Goal: Information Seeking & Learning: Learn about a topic

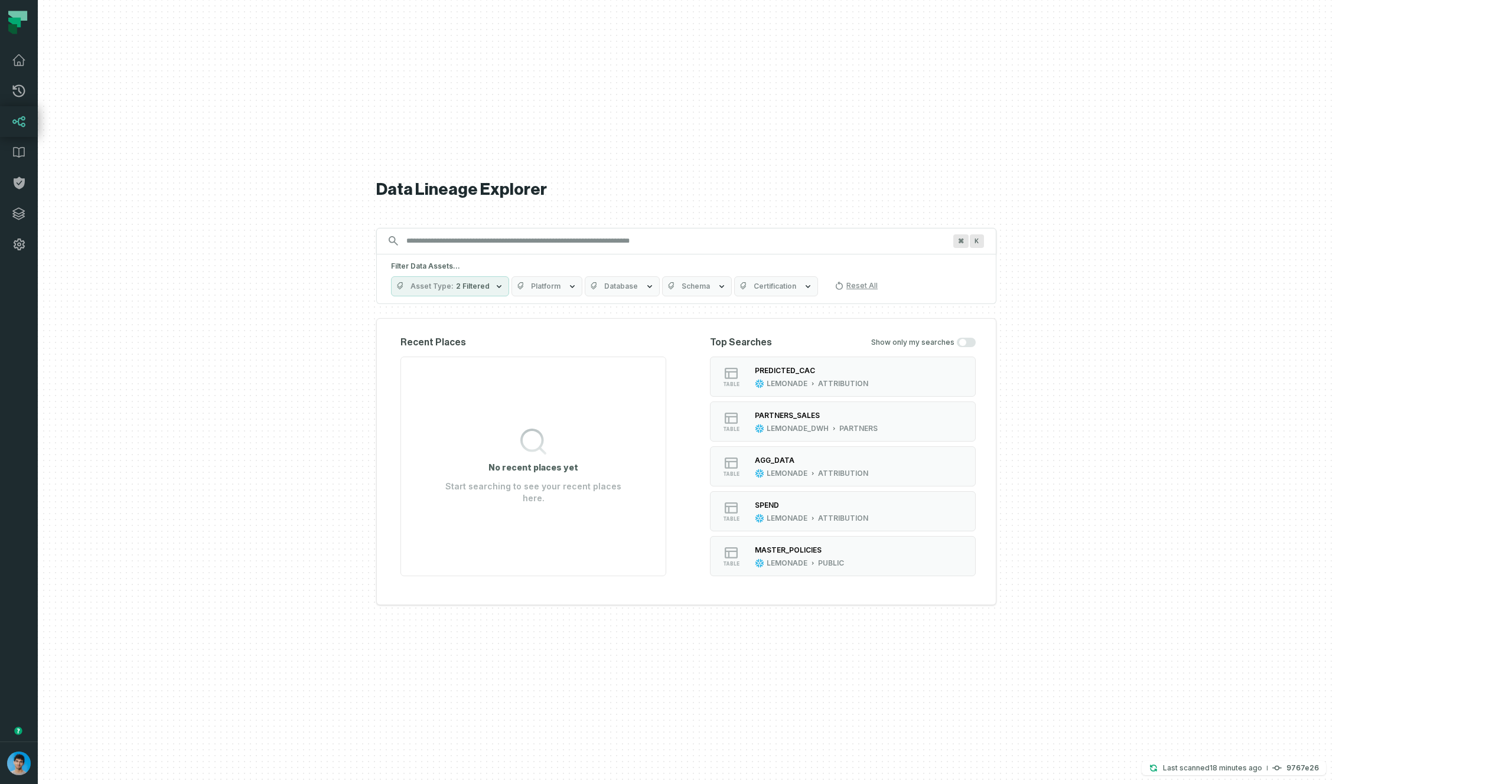
click at [317, 647] on div at bounding box center [686, 392] width 1297 height 784
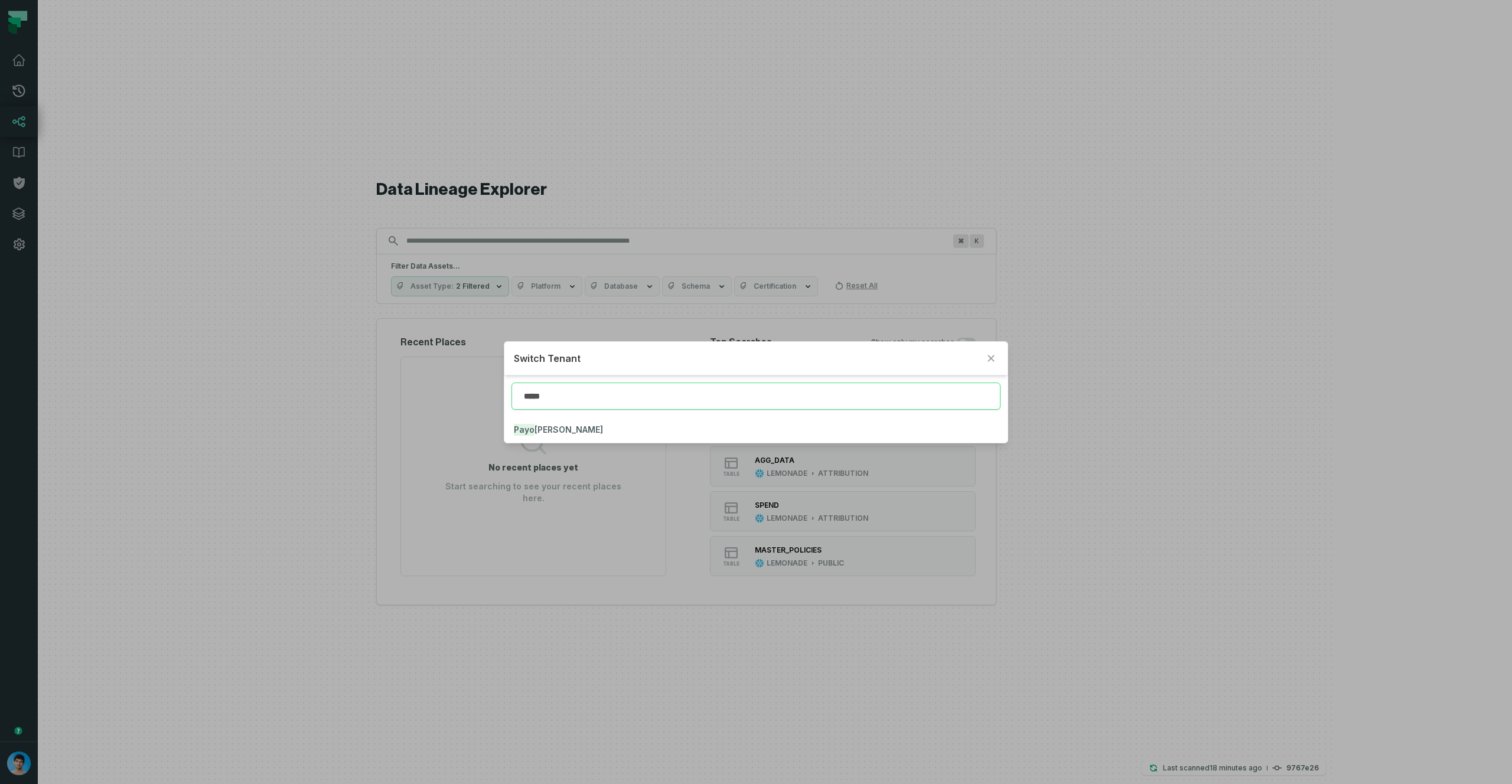
type input "*****"
click button "Payon eer" at bounding box center [756, 429] width 503 height 26
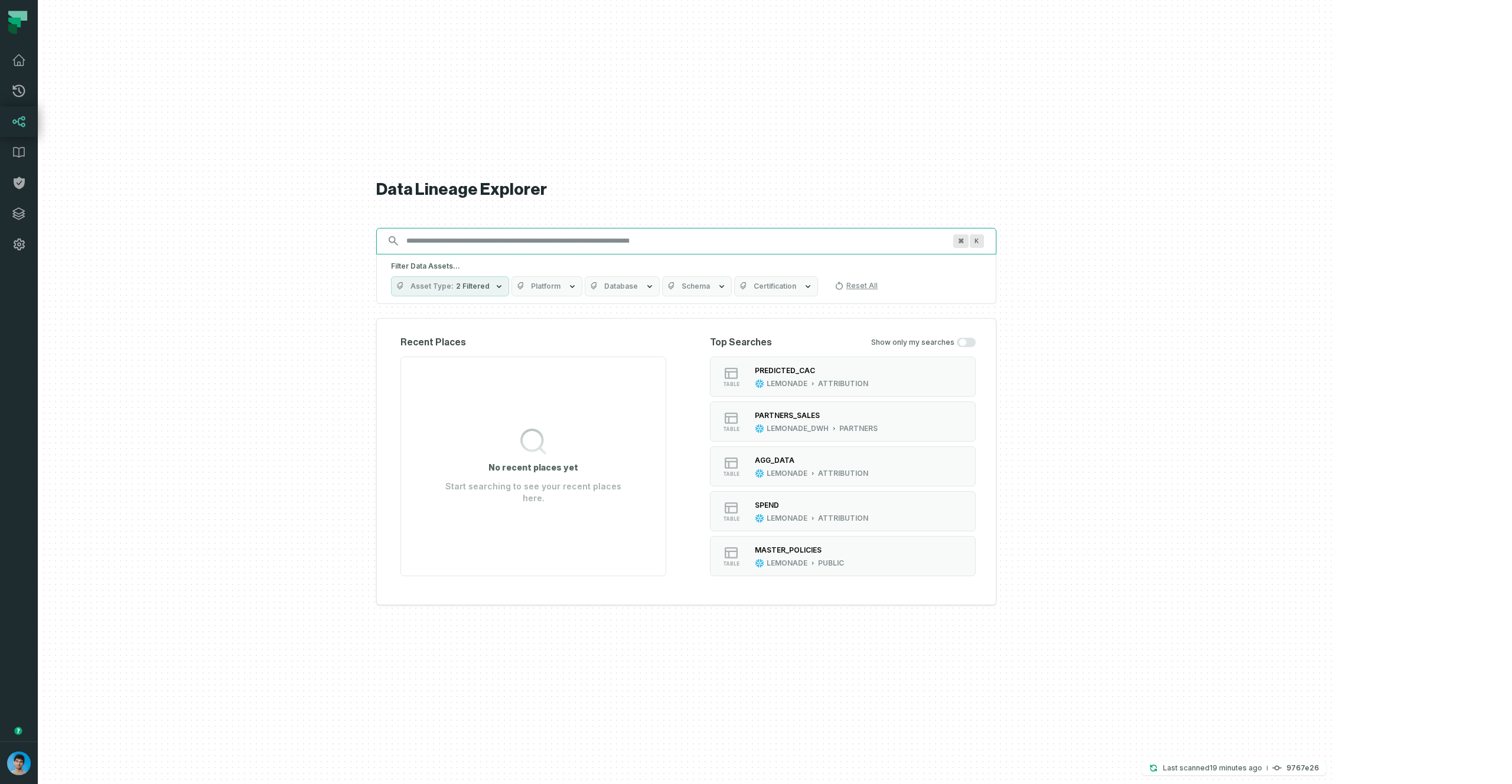
click at [754, 241] on input "Discovery Provider cmdk menu" at bounding box center [676, 241] width 553 height 19
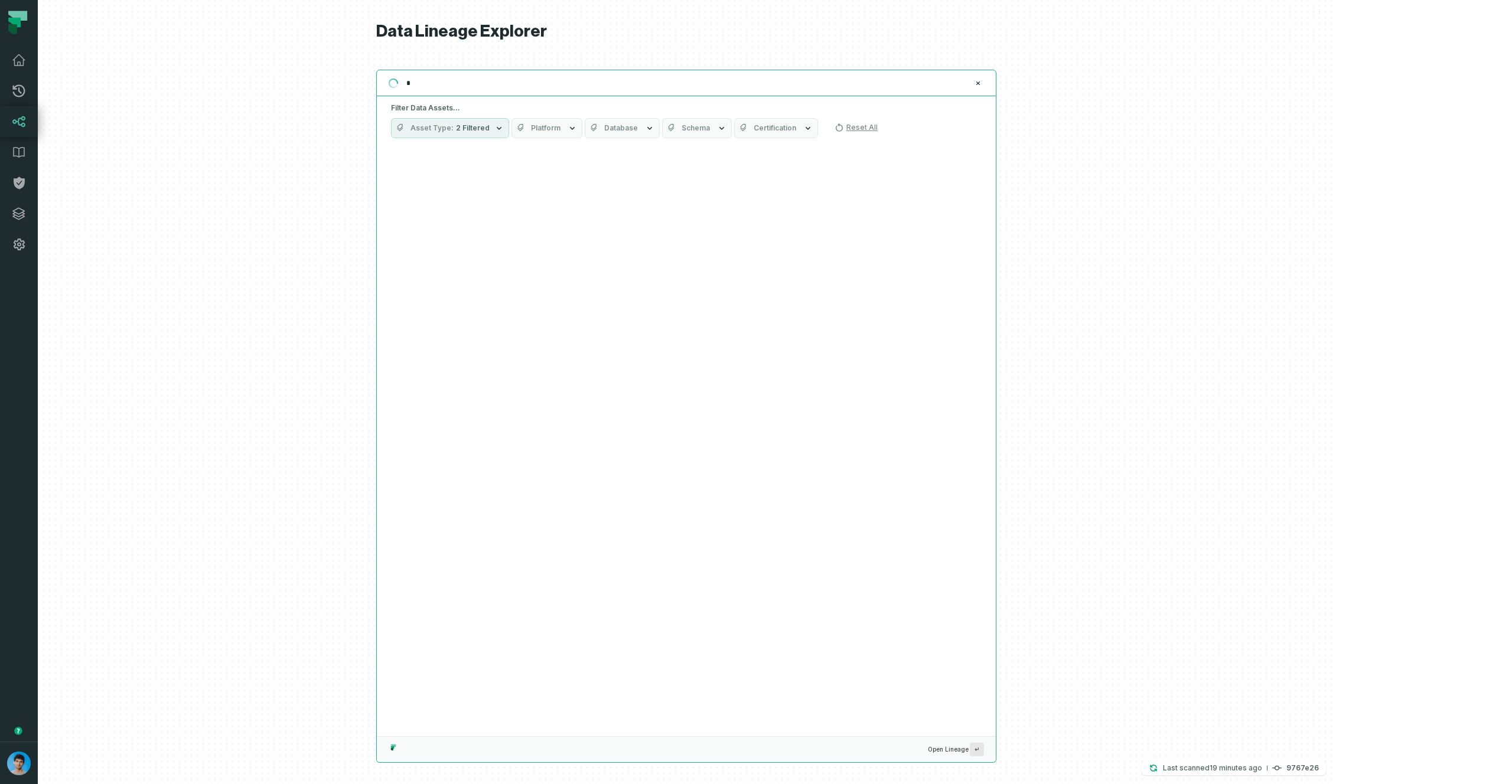
paste input "*********"
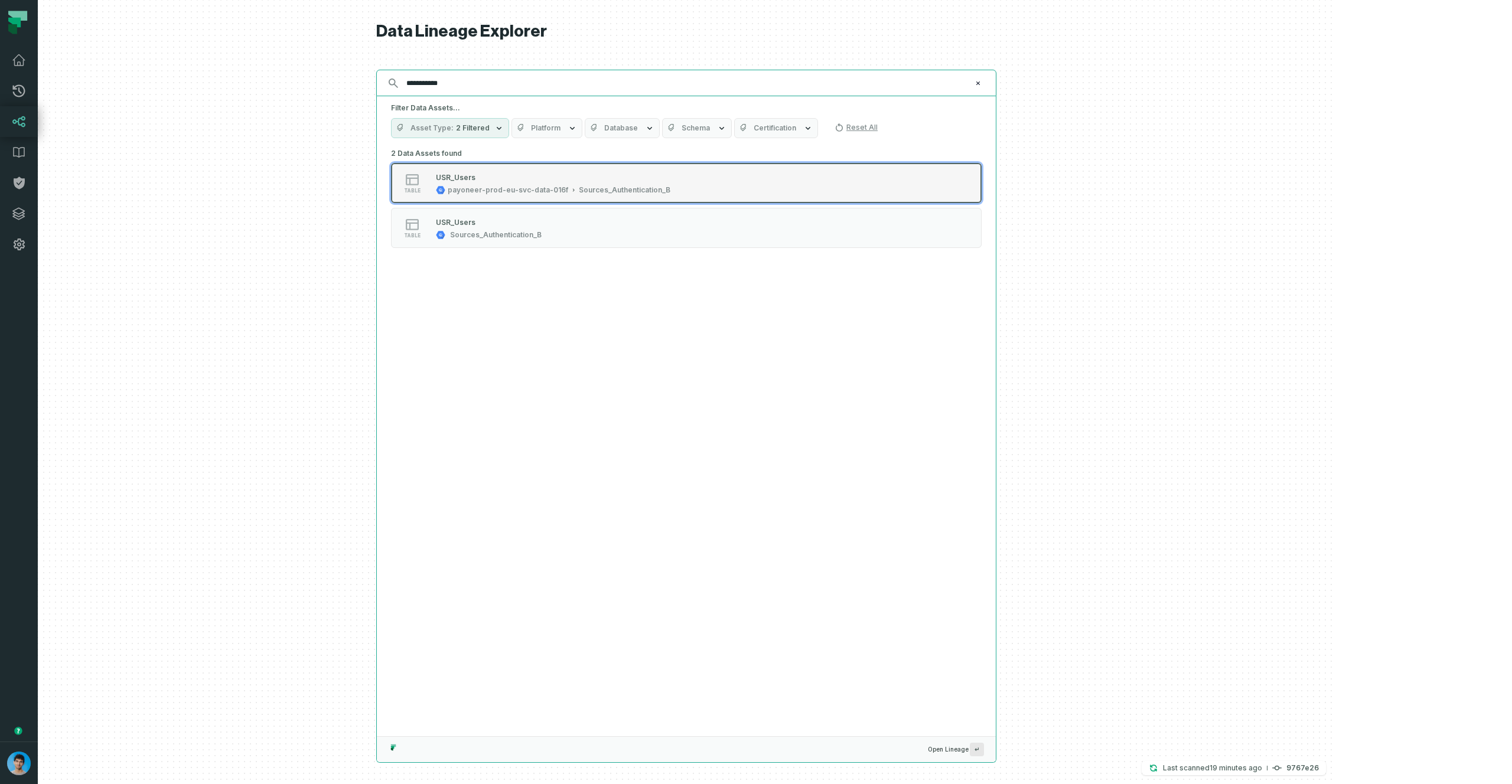
type input "**********"
click at [568, 186] on div "payoneer-prod-eu-svc-data-016f" at bounding box center [507, 190] width 121 height 9
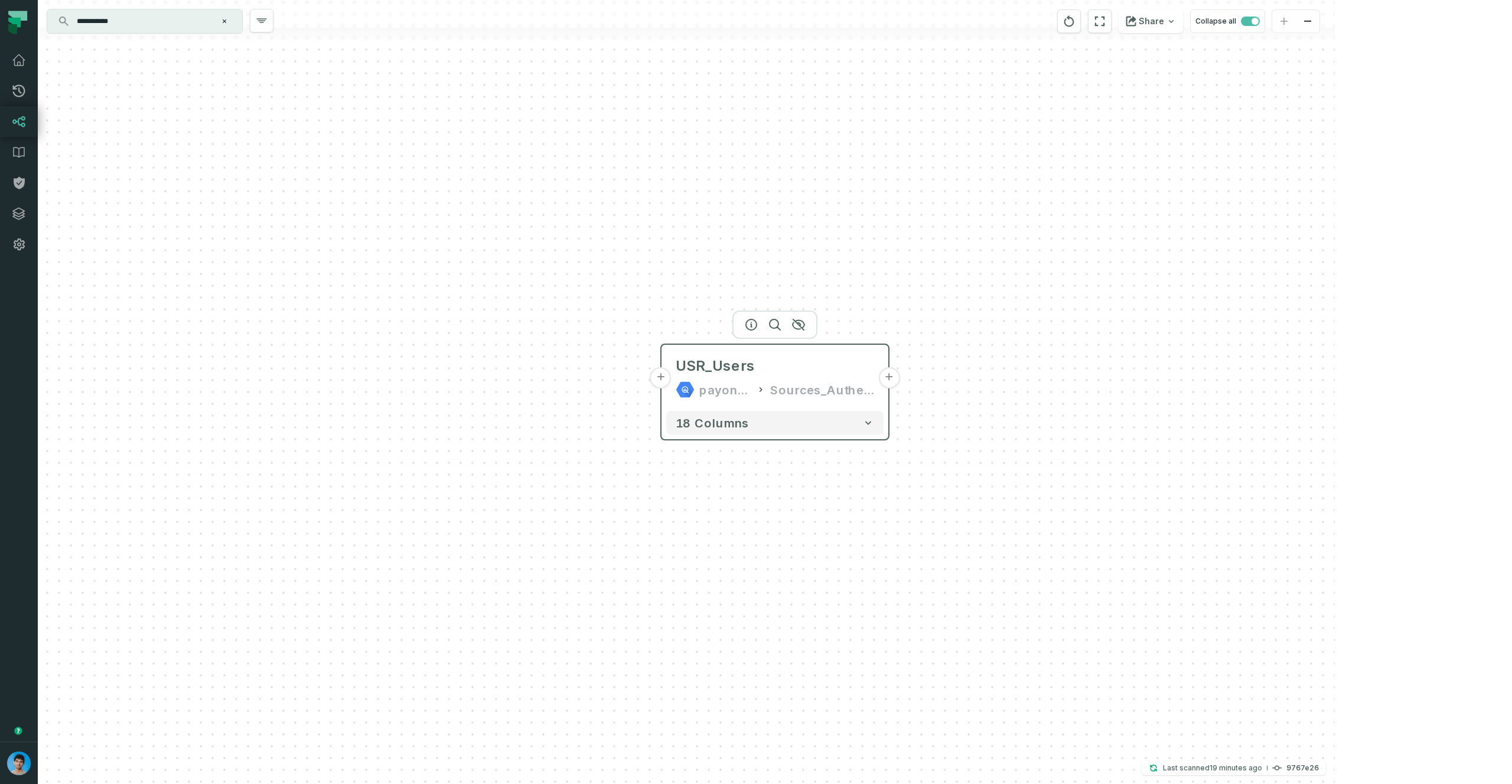
click at [663, 379] on button "+" at bounding box center [661, 378] width 21 height 21
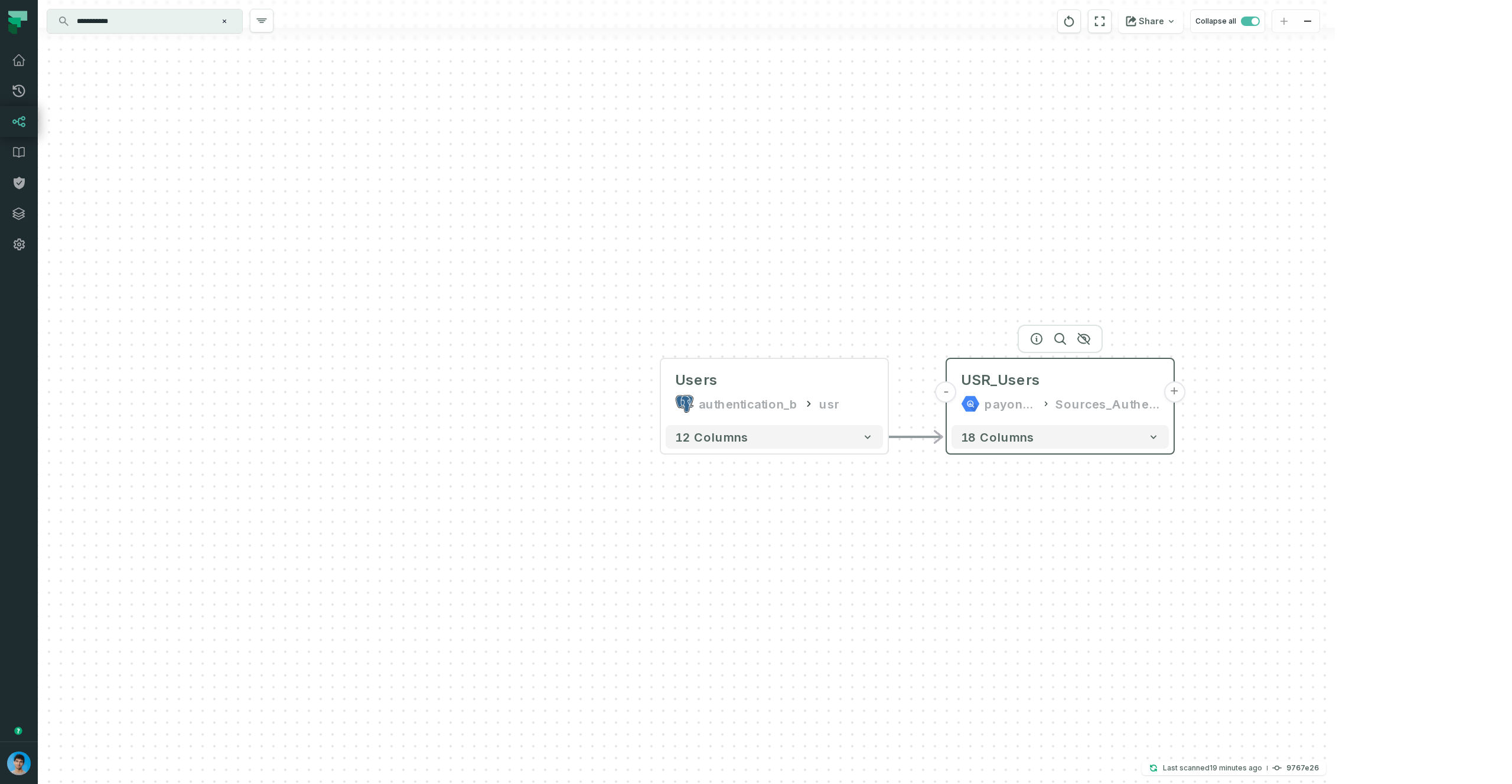
click at [1176, 395] on button "+" at bounding box center [1174, 392] width 21 height 21
click at [1176, 395] on button "+" at bounding box center [1174, 392] width 21 height 21
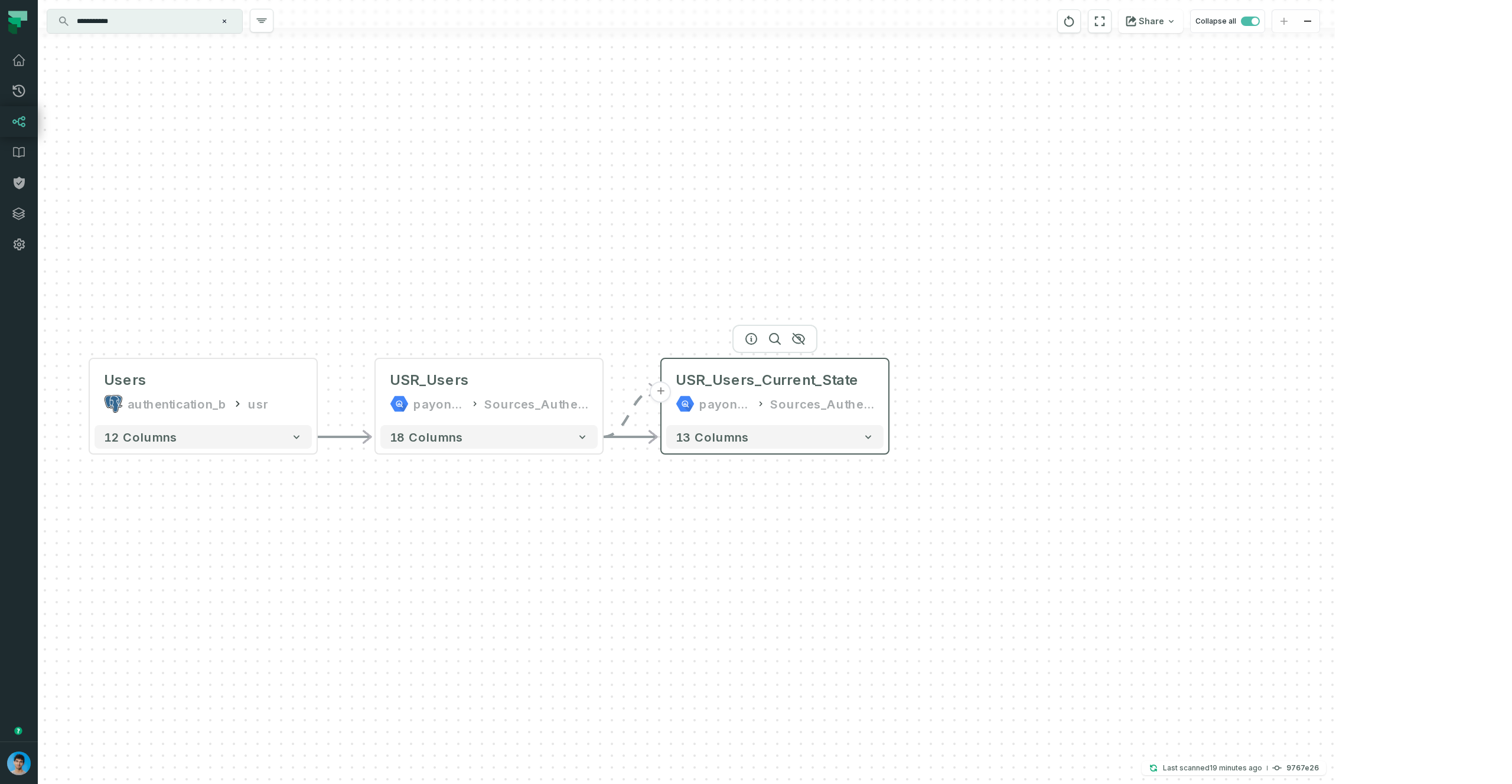
click at [662, 394] on button "+" at bounding box center [661, 392] width 21 height 21
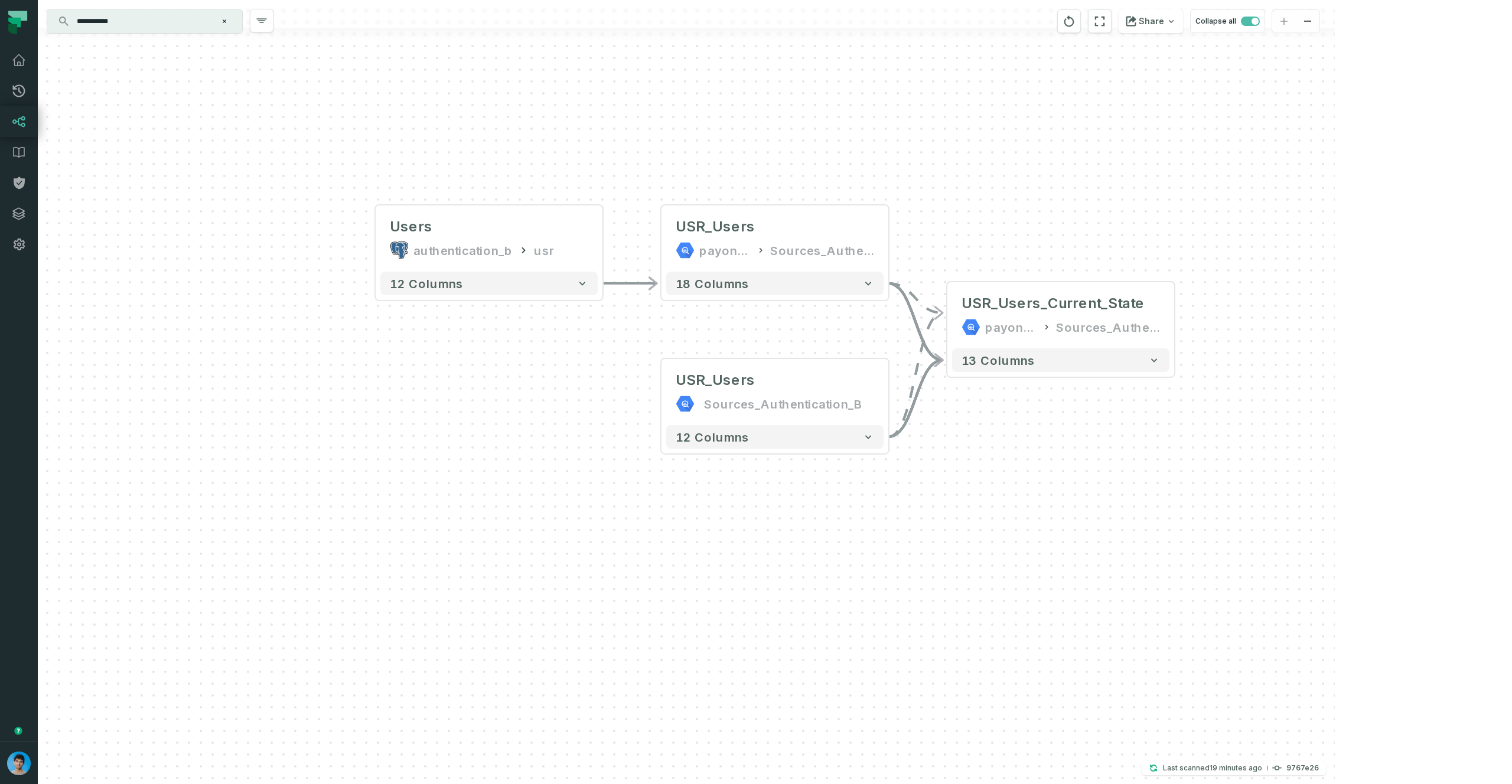
click at [164, 11] on div "**********" at bounding box center [144, 21] width 195 height 23
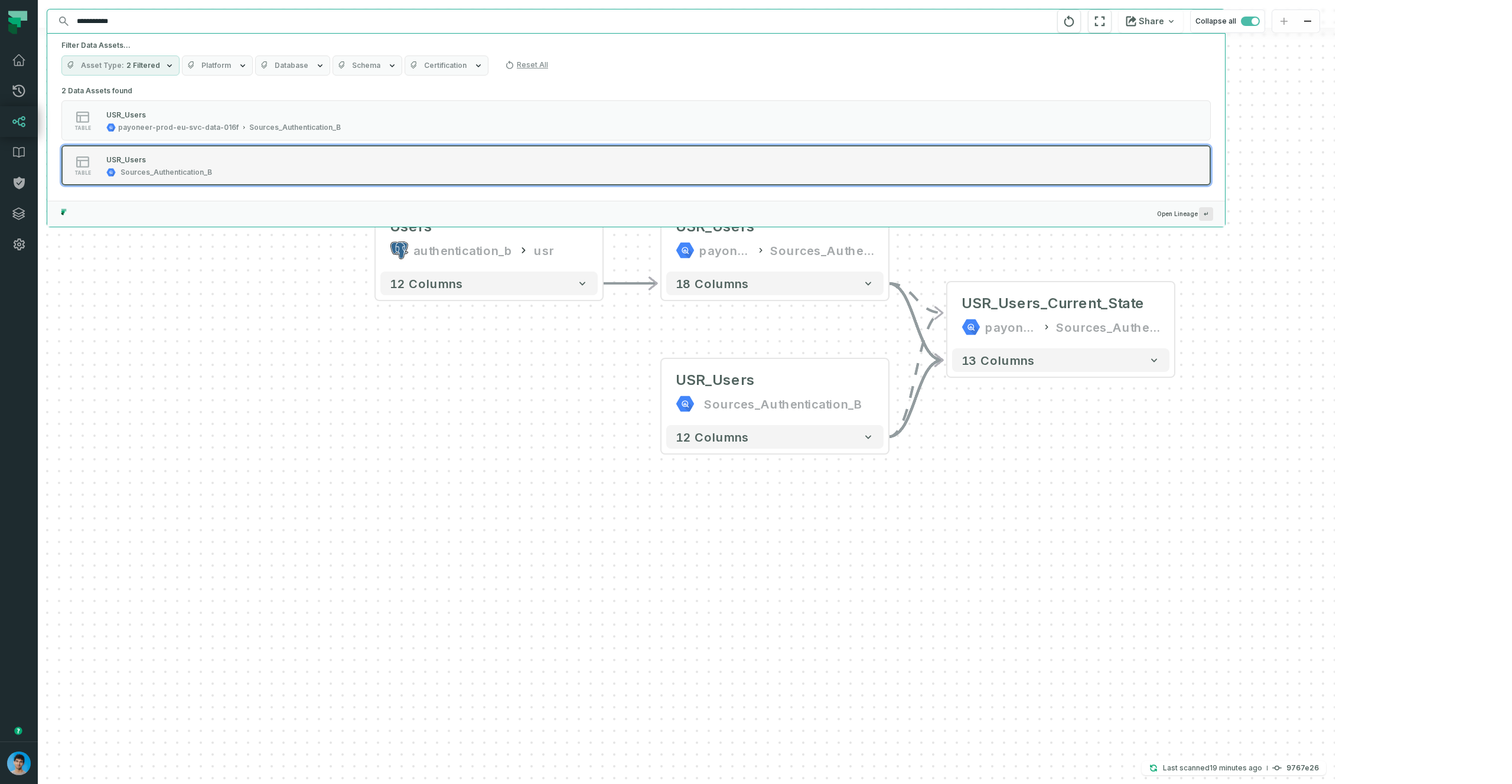
click at [228, 166] on div "table USR_Users Sources_Authentication_B" at bounding box center [212, 165] width 296 height 23
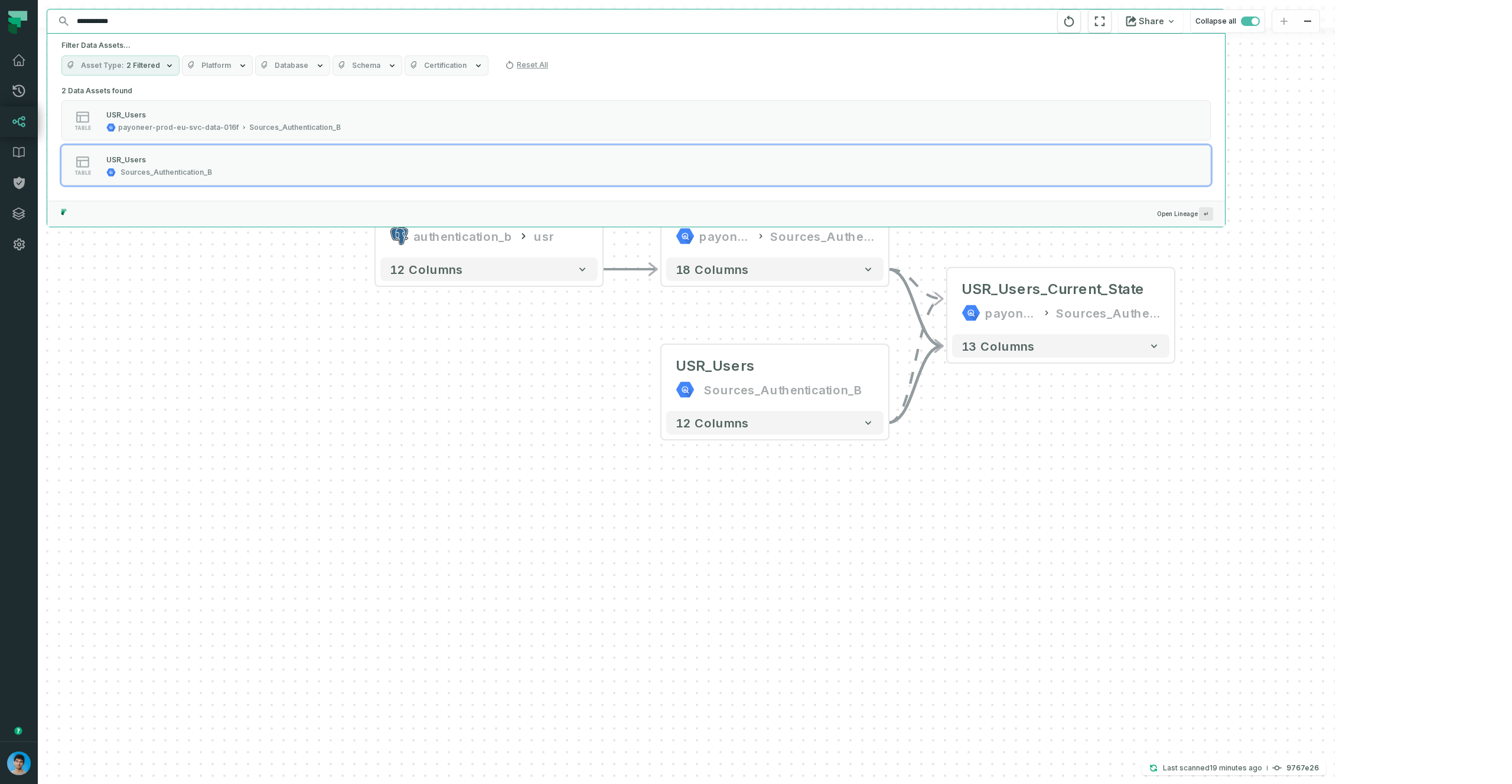
click at [796, 541] on div "USR_Users Sources_Authentication_B - 12 columns - USR_Users_Current_State payon…" at bounding box center [686, 392] width 1297 height 784
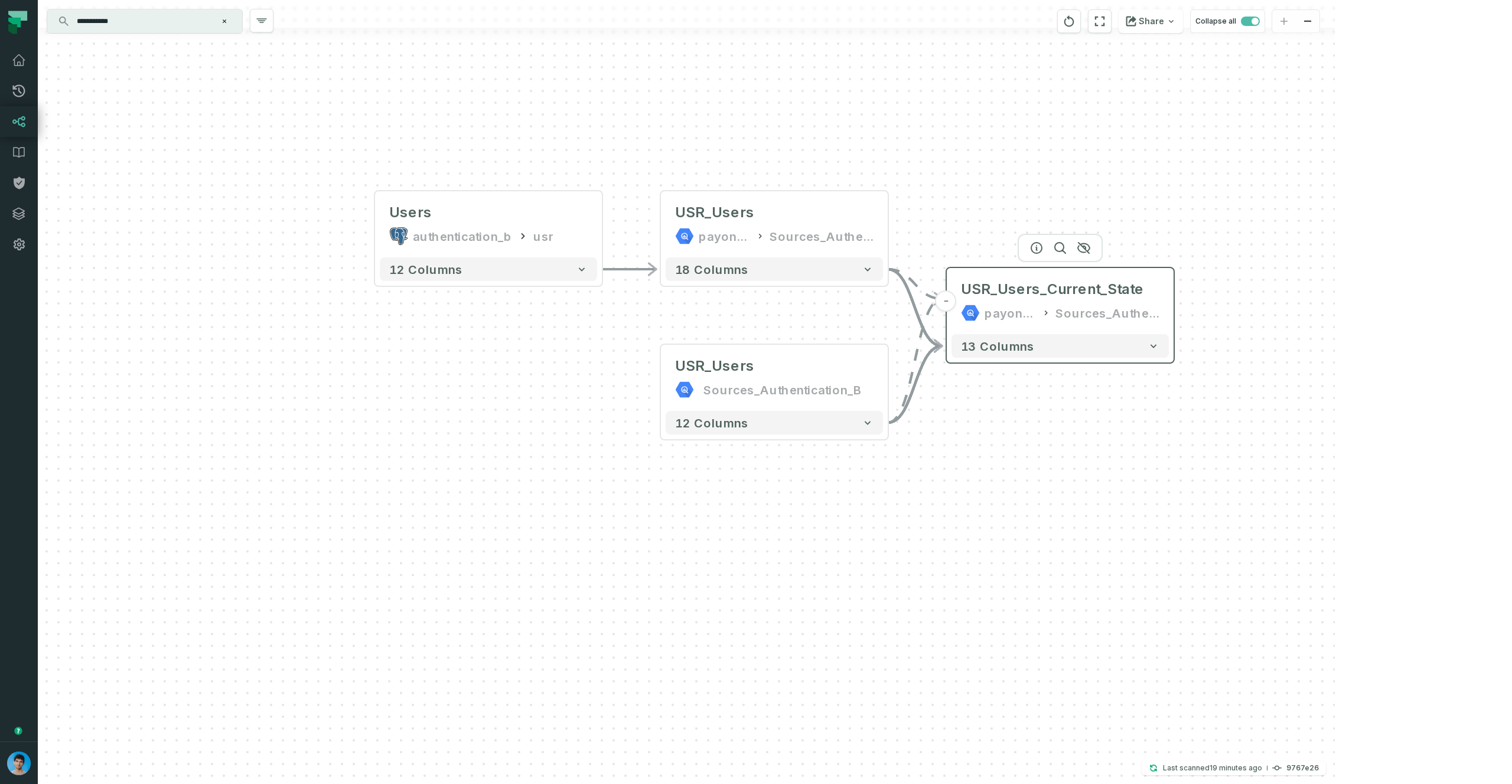
click at [1031, 315] on div "payoneer-prod-eu-svc-data-016f" at bounding box center [1011, 313] width 52 height 19
click at [1036, 250] on icon "button" at bounding box center [1037, 248] width 11 height 11
click at [1033, 247] on icon "button" at bounding box center [1035, 248] width 14 height 14
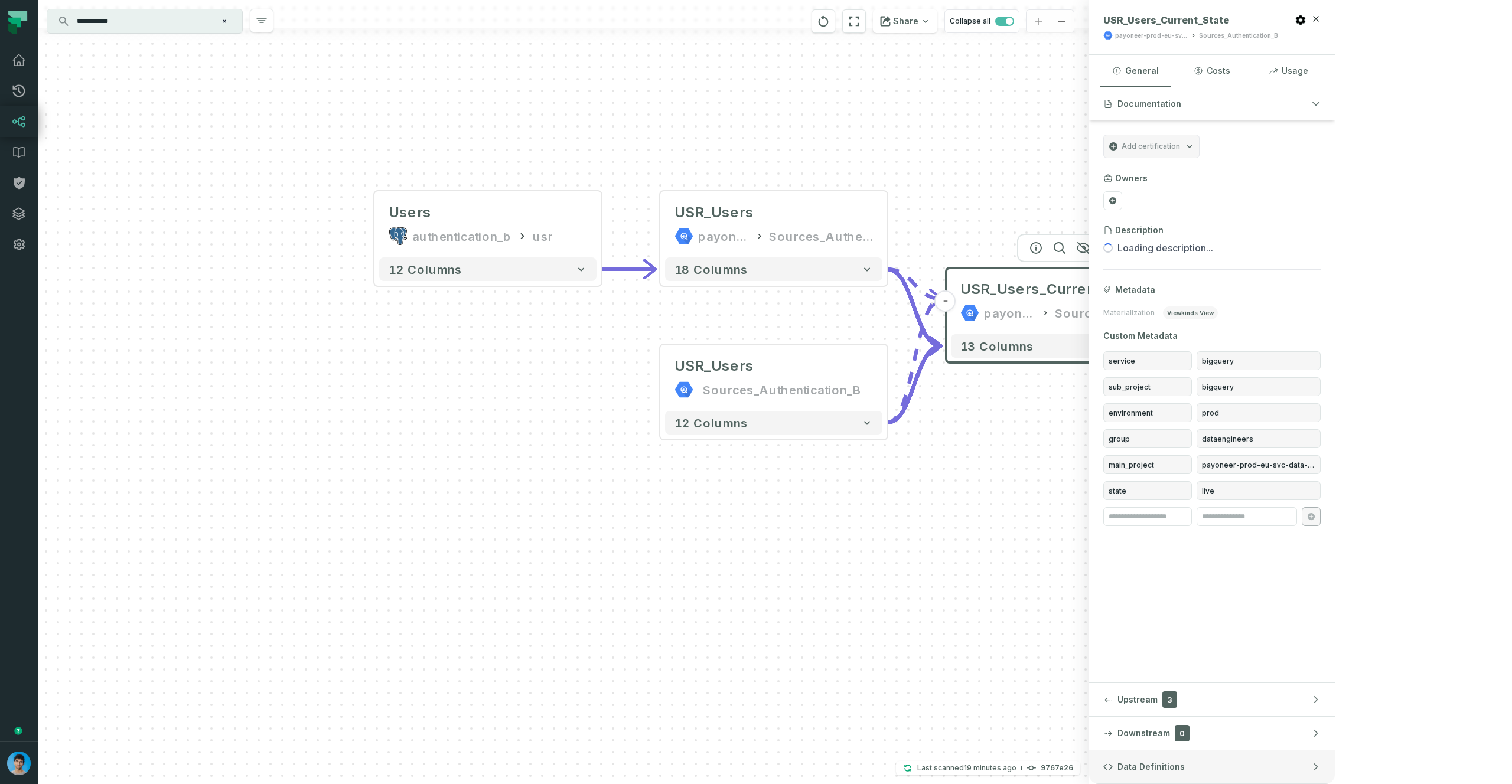
click at [1335, 767] on button "Data Definitions" at bounding box center [1212, 767] width 246 height 33
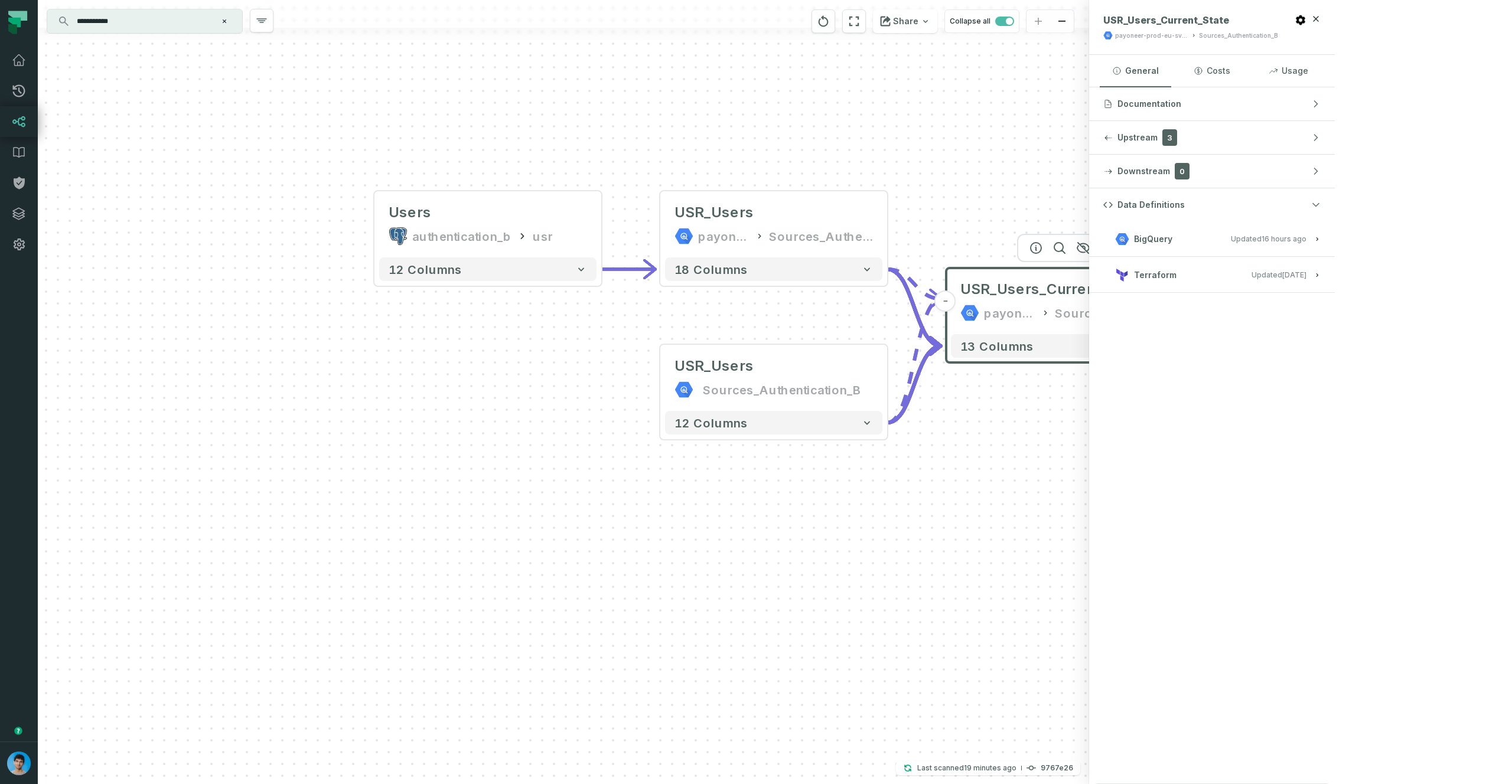
click at [1172, 240] on span "BigQuery" at bounding box center [1153, 239] width 39 height 12
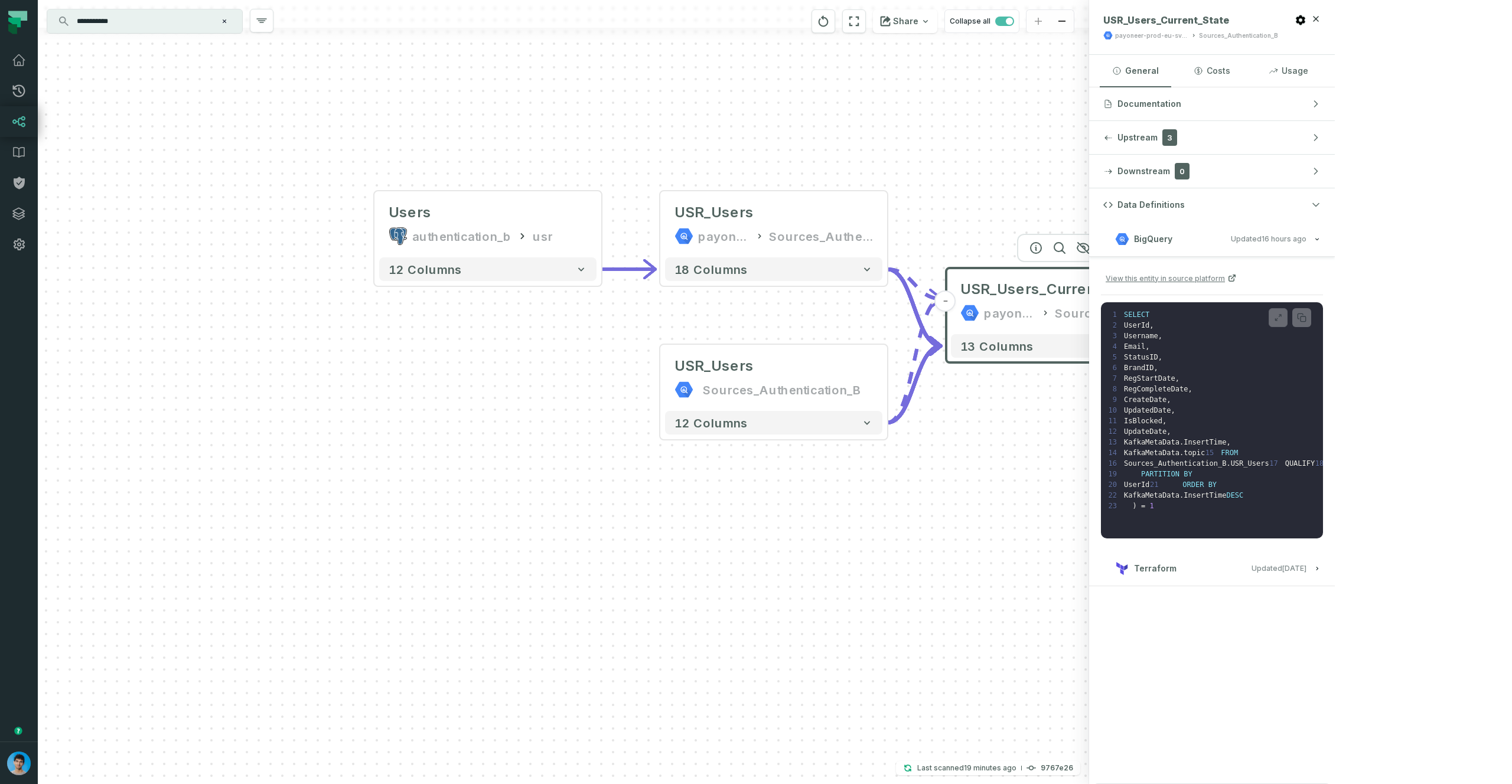
click at [1172, 237] on span "BigQuery" at bounding box center [1153, 239] width 39 height 12
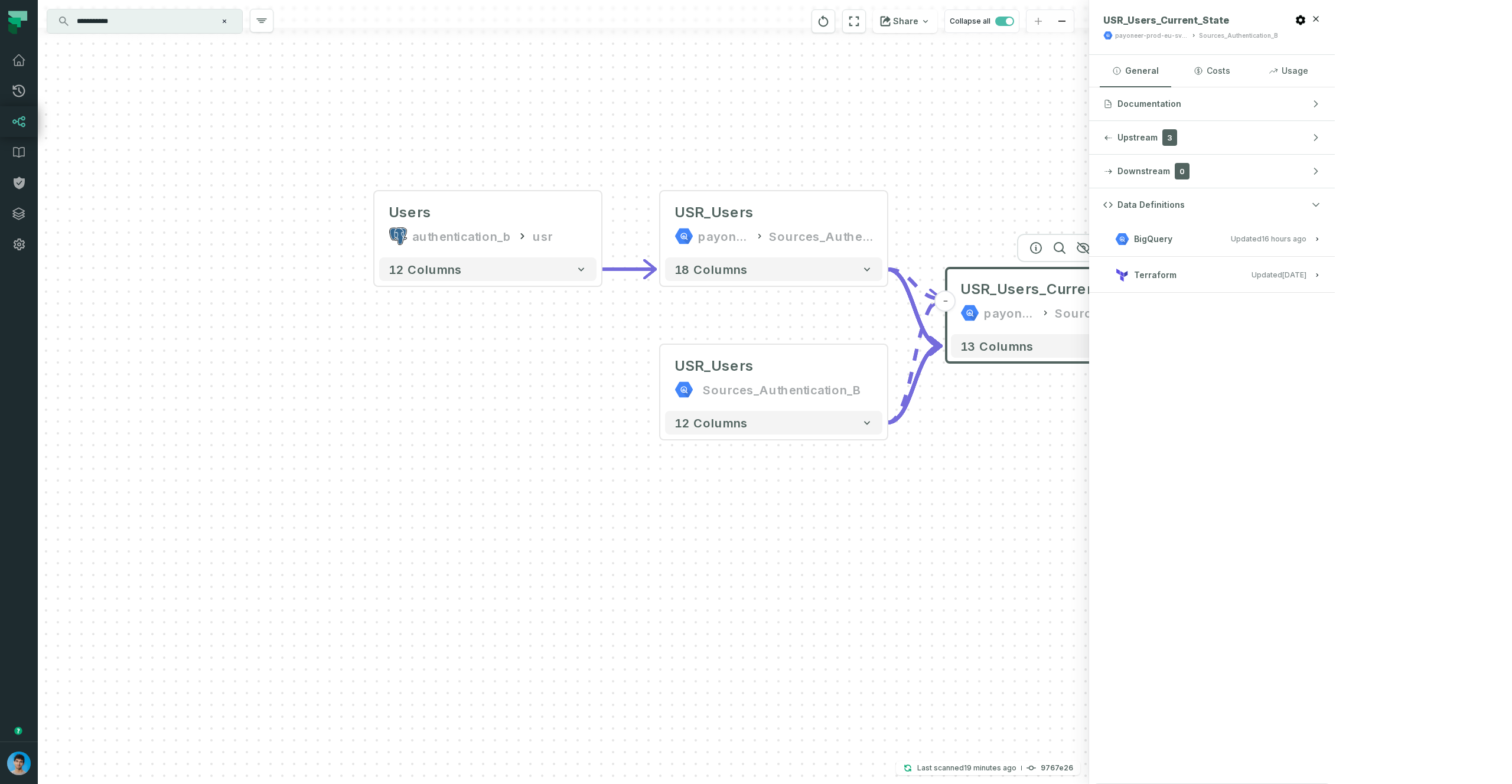
click at [1321, 276] on button "Terraform Updated [DATE] 9:18:49 AM" at bounding box center [1212, 275] width 217 height 16
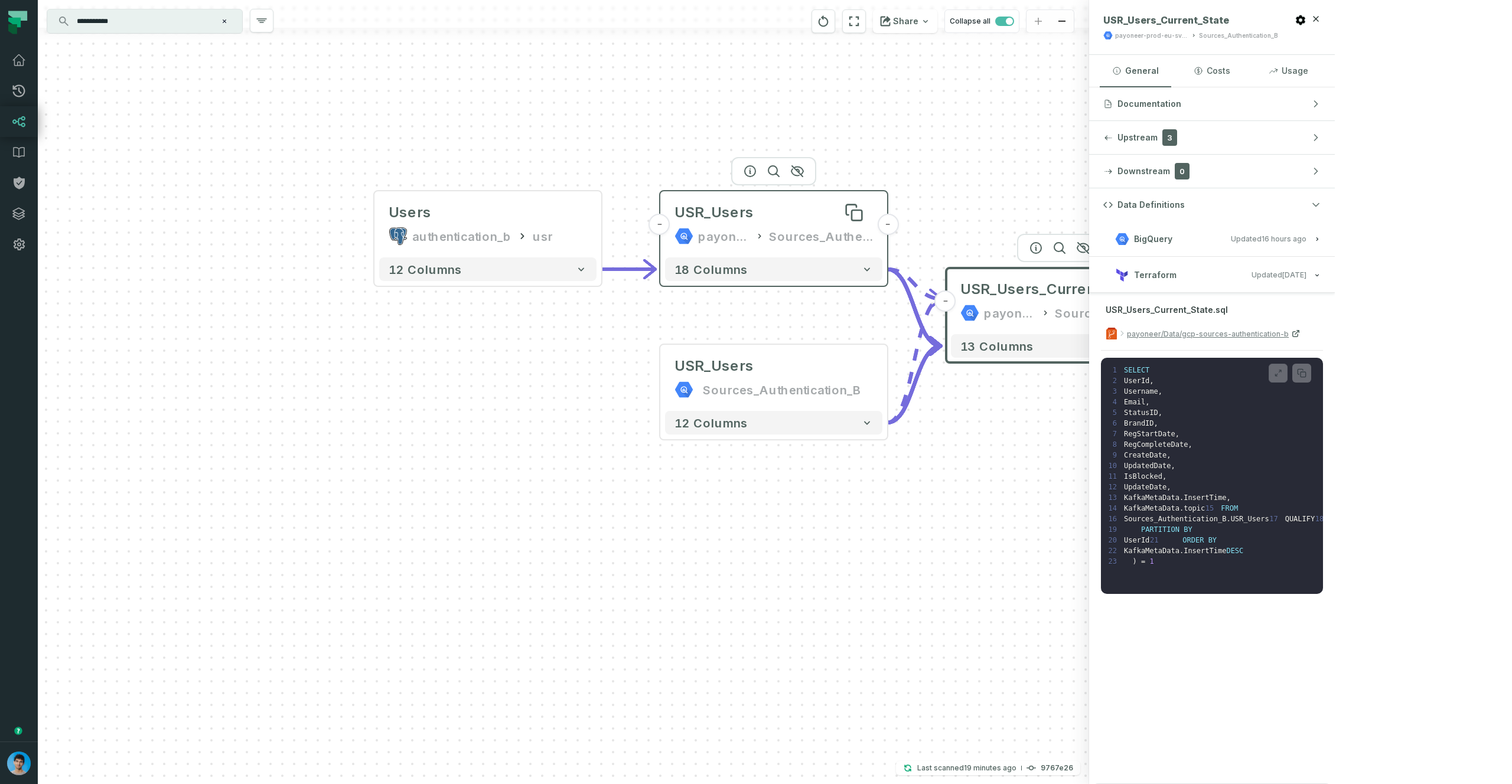
click at [768, 215] on div "USR_Users" at bounding box center [774, 212] width 198 height 19
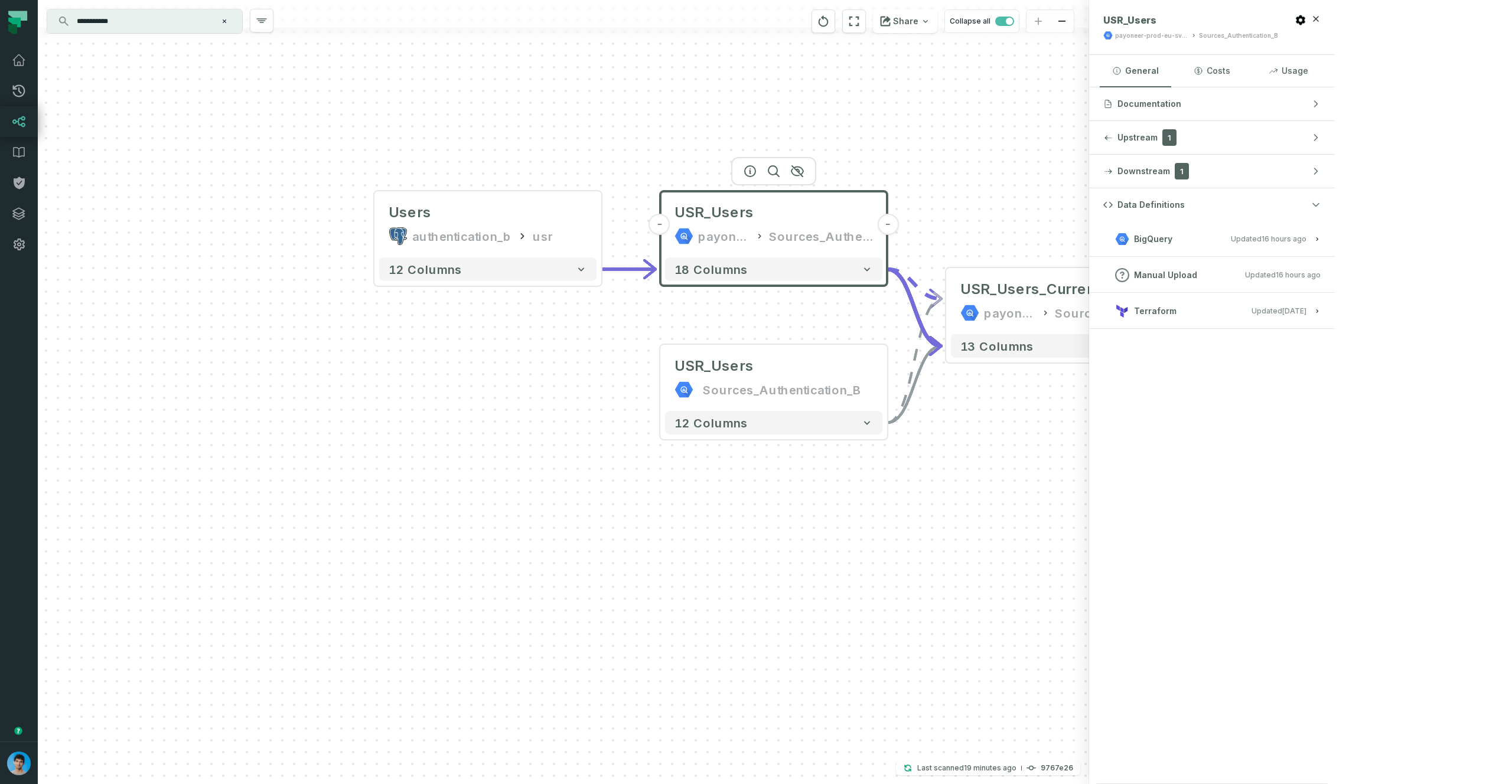
click at [1321, 312] on button "Terraform Updated [DATE] 9:18:49 AM" at bounding box center [1212, 311] width 217 height 16
click at [1321, 315] on button "Terraform Updated [DATE] 9:18:49 AM" at bounding box center [1212, 311] width 217 height 16
click at [752, 369] on div "USR_Users" at bounding box center [774, 366] width 198 height 19
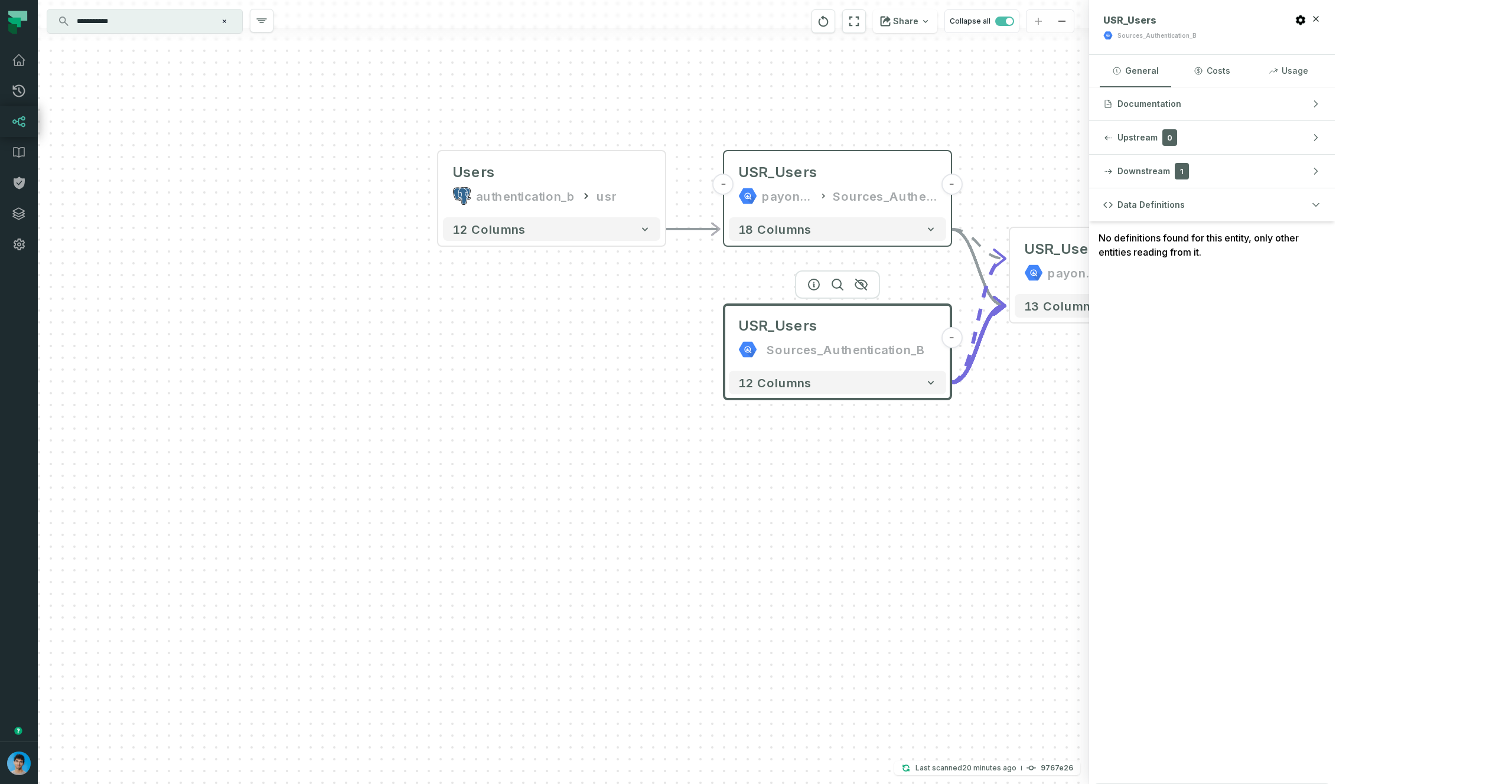
drag, startPoint x: 983, startPoint y: 490, endPoint x: 1047, endPoint y: 451, distance: 74.9
click at [1047, 451] on div "USR_Users Sources_Authentication_B - 12 columns - USR_Users_Current_State payon…" at bounding box center [563, 392] width 1051 height 784
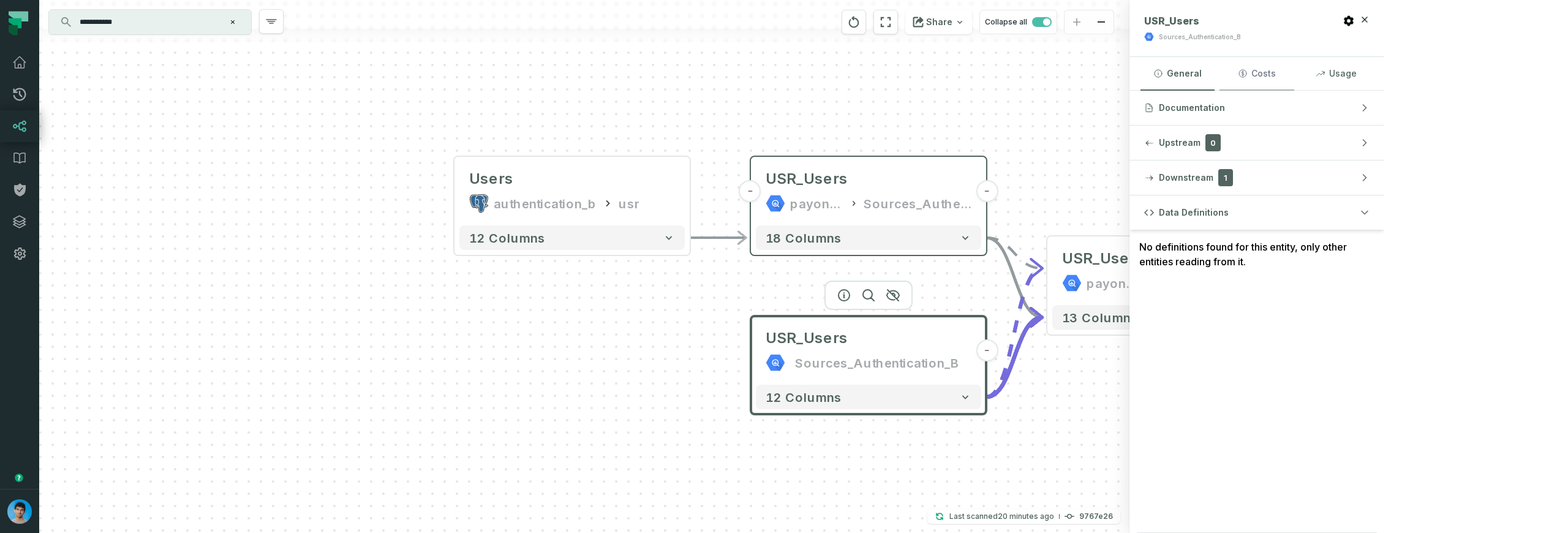
click at [1294, 77] on button "Costs" at bounding box center [1256, 74] width 74 height 33
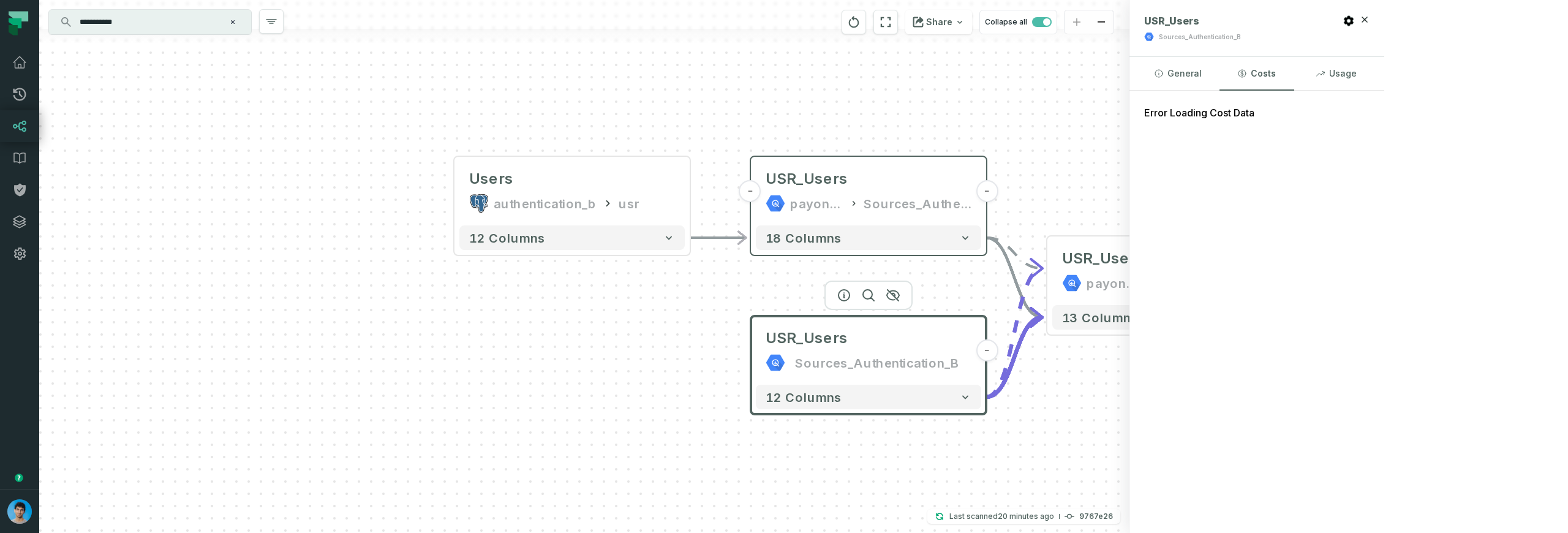
click at [693, 487] on div "USR_Users Sources_Authentication_B - 12 columns - USR_Users_Current_State payon…" at bounding box center [584, 266] width 1090 height 533
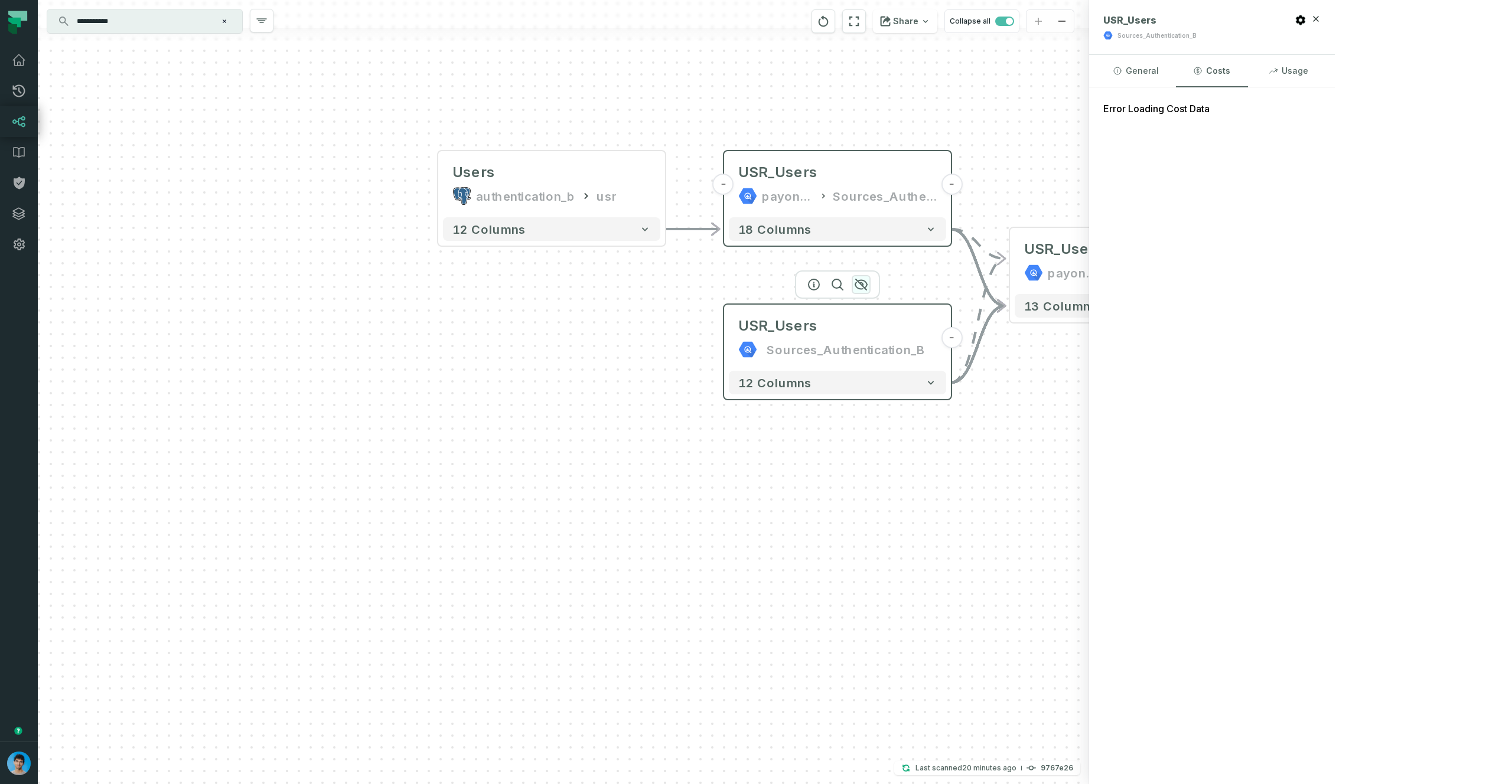
click at [862, 284] on icon "button" at bounding box center [862, 285] width 12 height 11
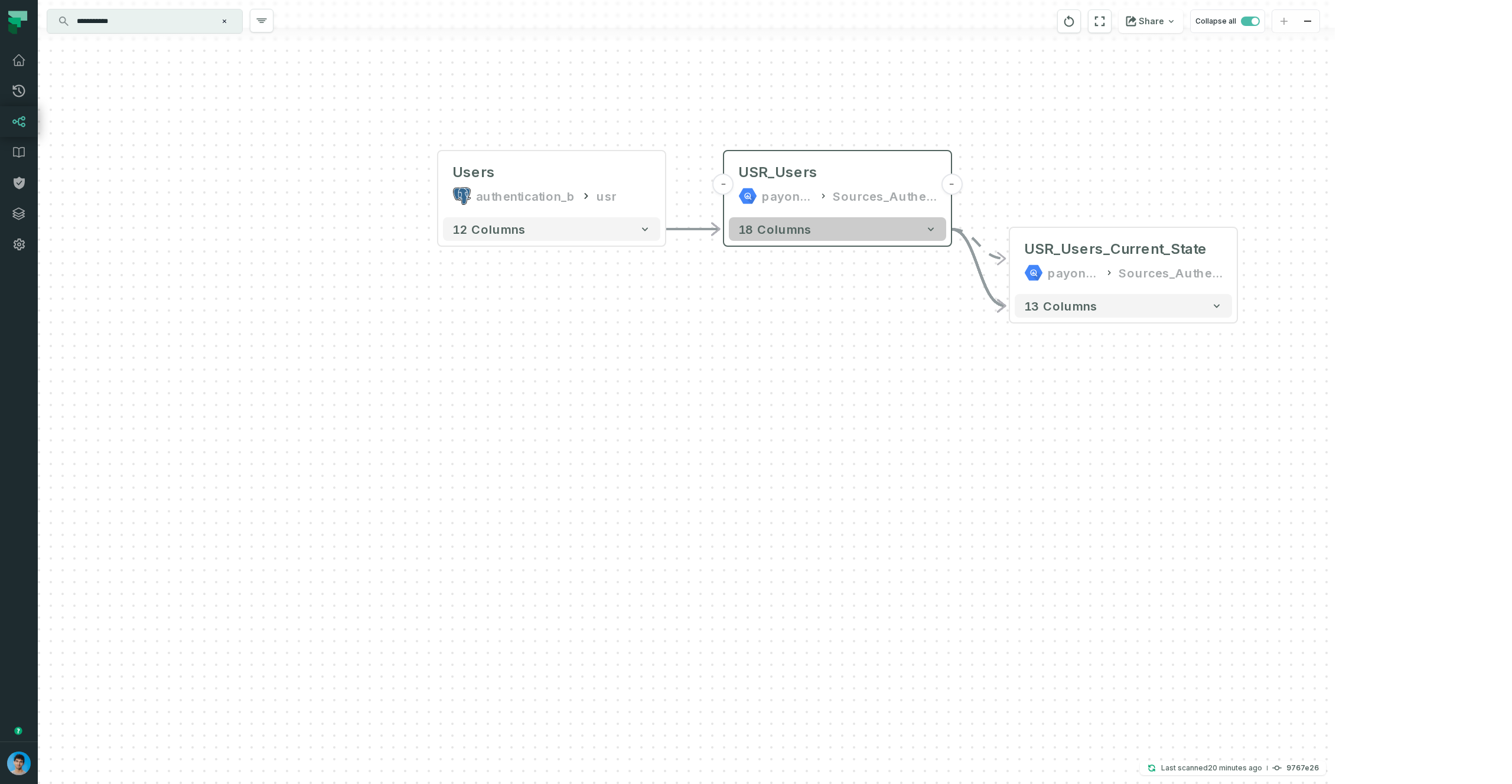
click at [838, 235] on button "18 columns" at bounding box center [838, 228] width 217 height 23
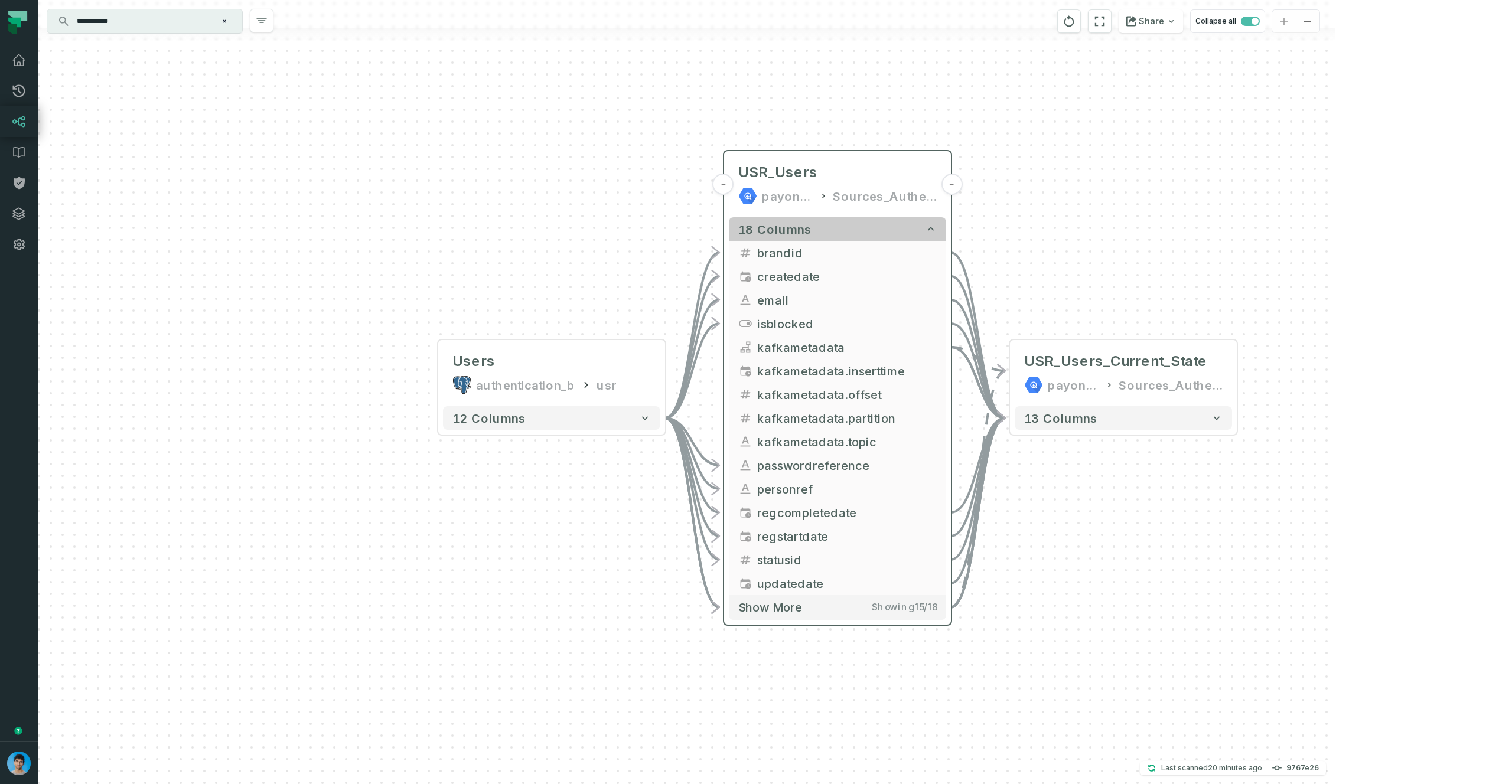
click at [837, 235] on button "18 columns" at bounding box center [838, 228] width 217 height 23
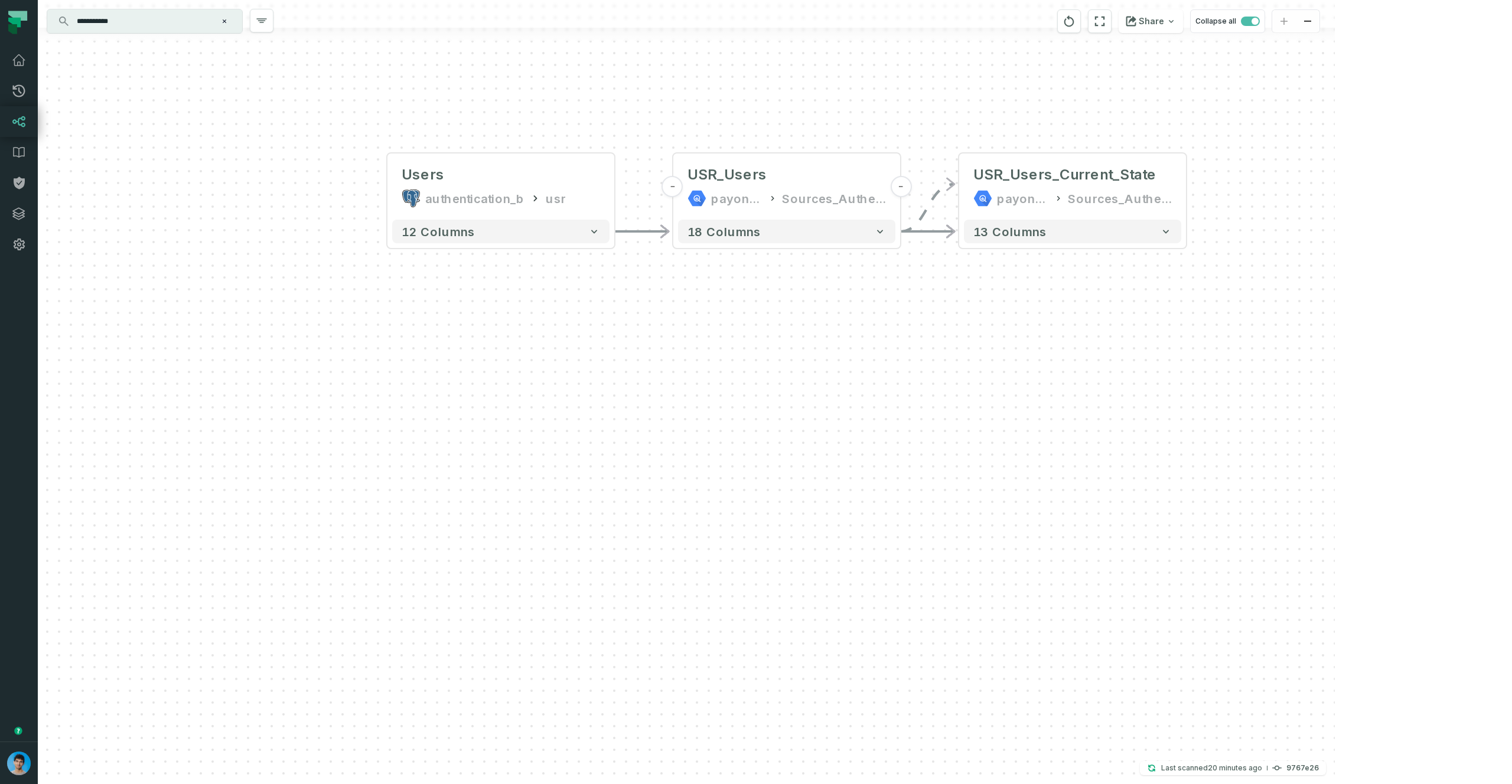
drag, startPoint x: 1055, startPoint y: 343, endPoint x: 935, endPoint y: 360, distance: 121.2
click at [935, 360] on div "+ USR_Users_Current_State payoneer-prod-eu-svc-data-016f Sources_Authentication…" at bounding box center [686, 392] width 1297 height 784
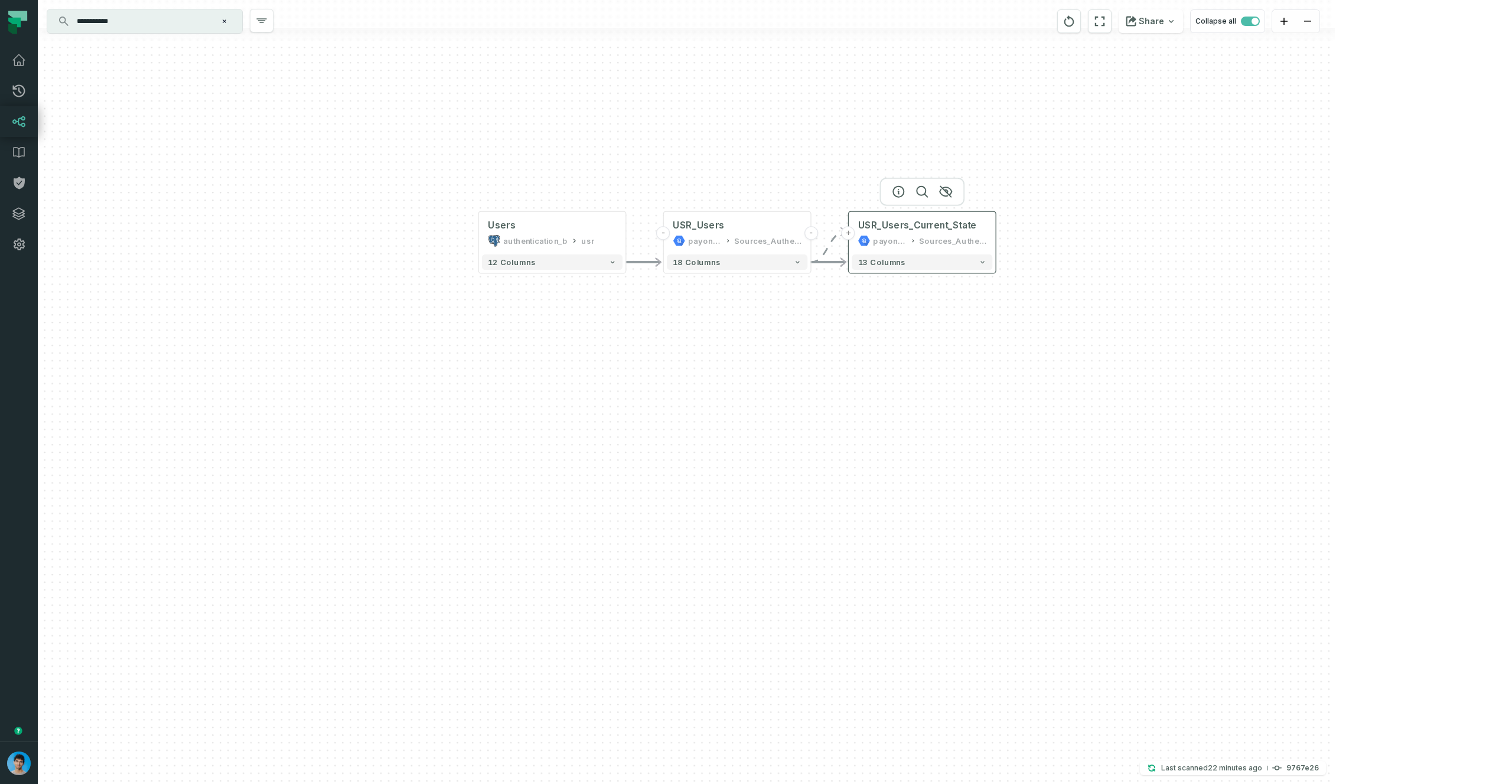
click at [904, 235] on div "payoneer-prod-eu-svc-data-016f" at bounding box center [889, 240] width 34 height 13
click at [898, 193] on icon "button" at bounding box center [898, 192] width 11 height 11
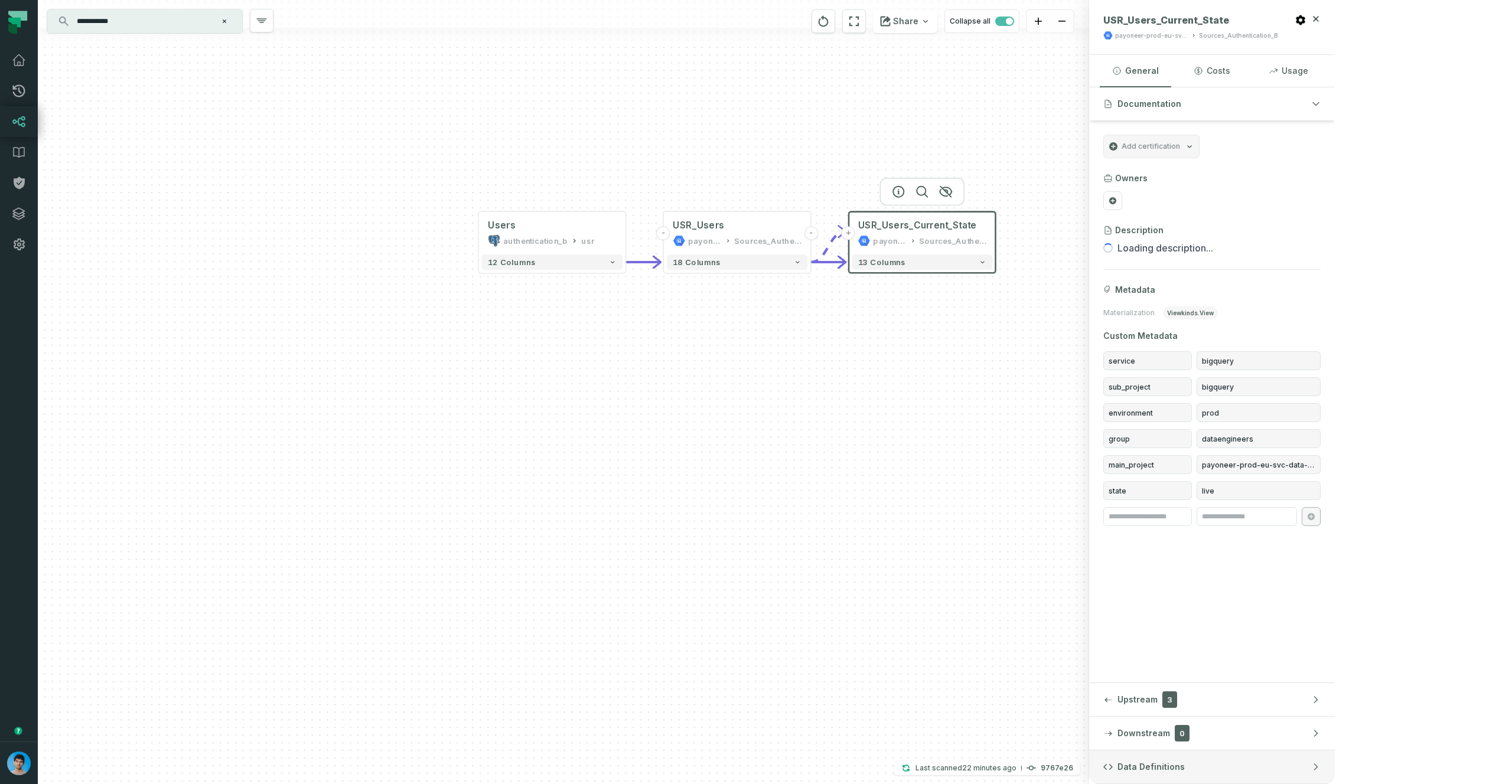
click at [1335, 773] on button "Data Definitions" at bounding box center [1212, 767] width 246 height 33
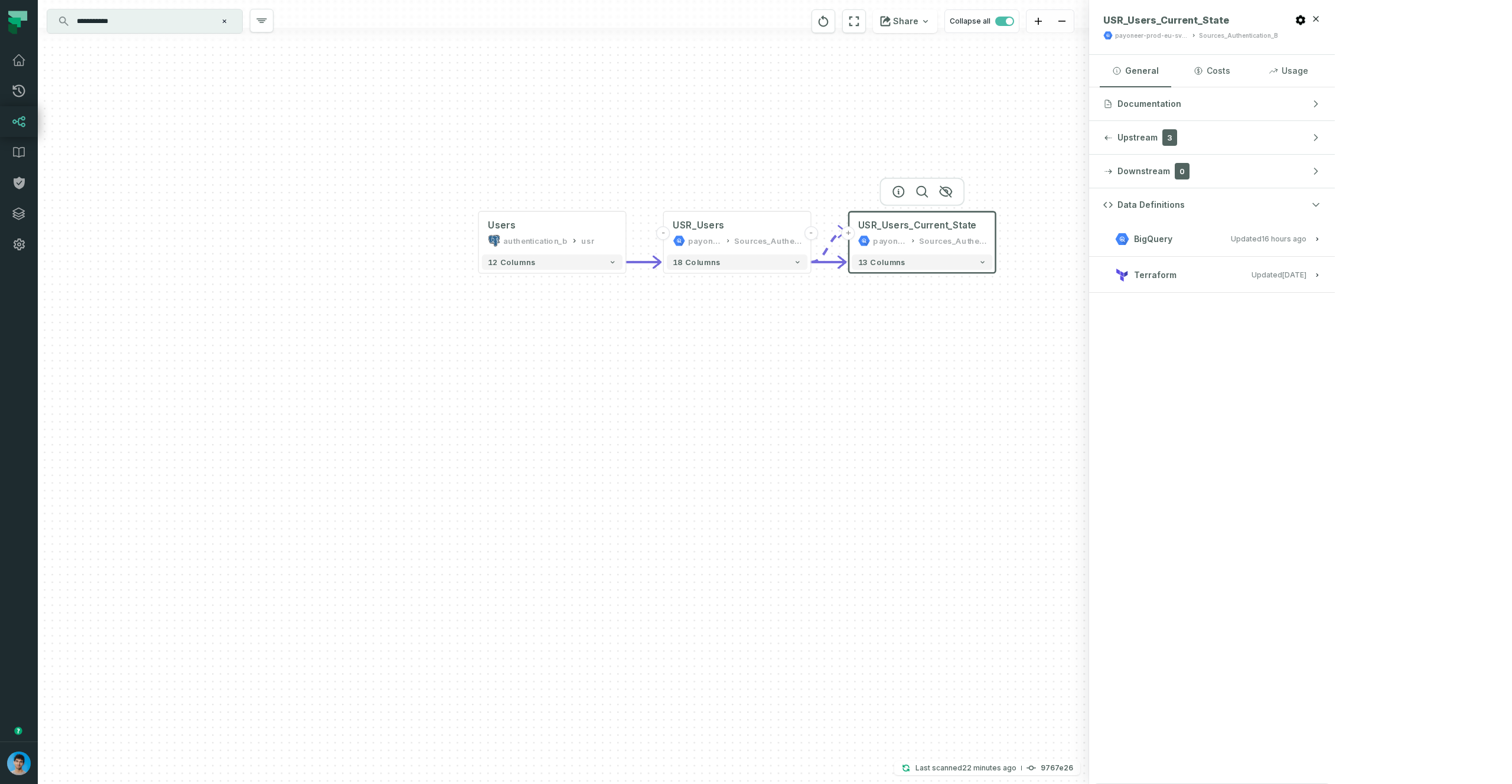
click at [1321, 280] on button "Terraform Updated [DATE] 9:18:49 AM" at bounding box center [1212, 275] width 217 height 16
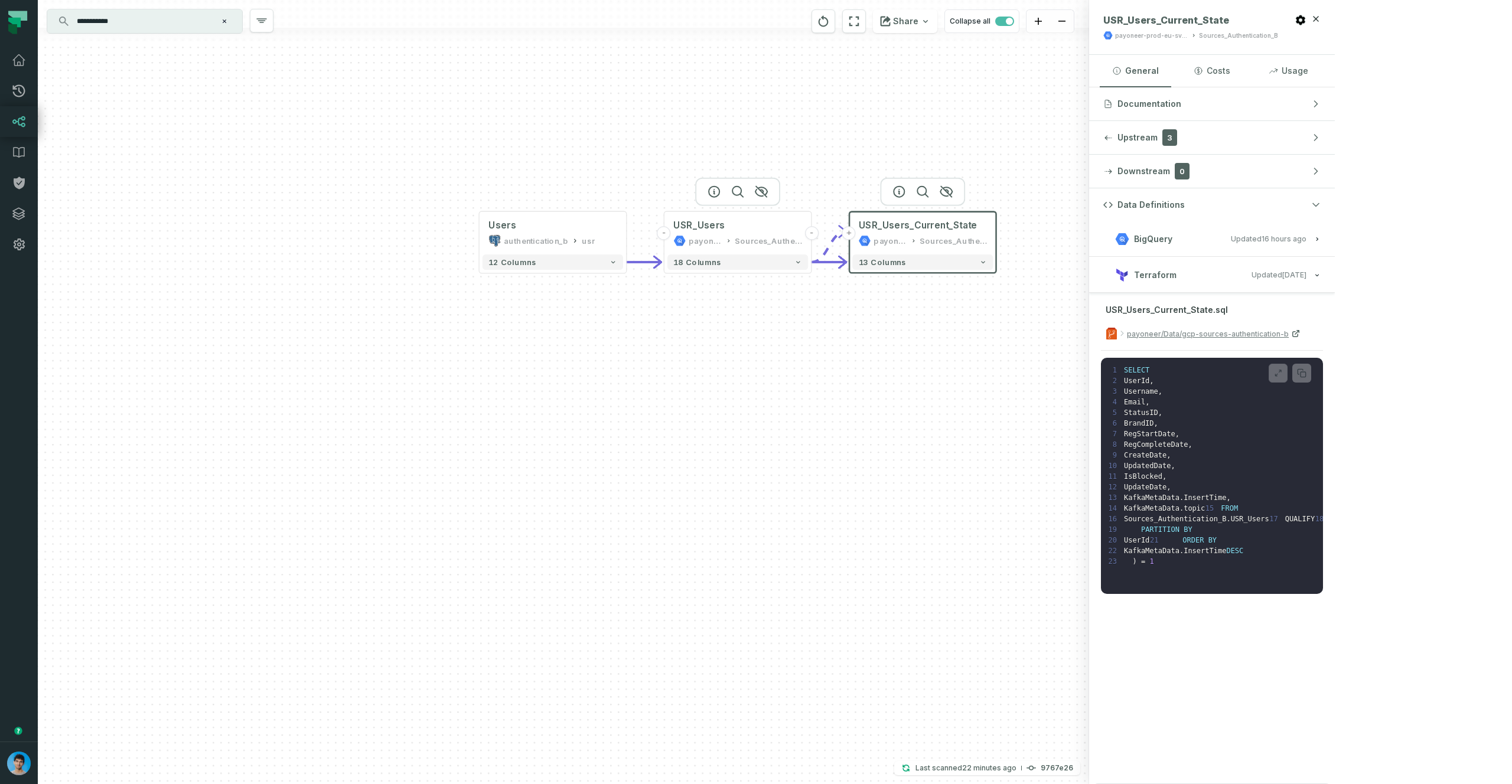
click at [716, 232] on div "USR_Users payoneer-prod-eu-svc-data-016f Sources_Authentication_B" at bounding box center [738, 233] width 140 height 37
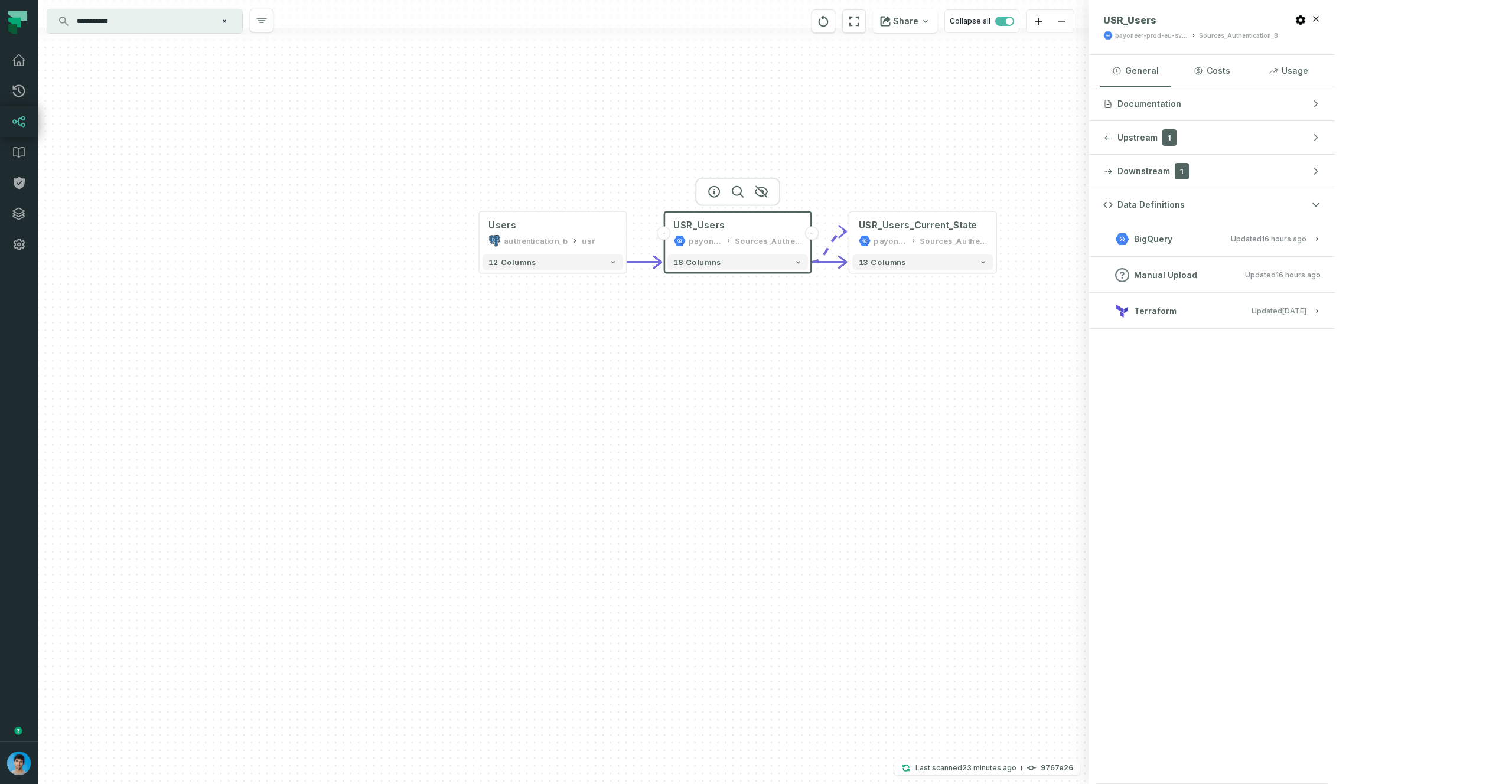
click at [1321, 311] on button "Terraform Updated [DATE] 9:18:49 AM" at bounding box center [1212, 311] width 217 height 16
click at [1335, 321] on h3 "Terraform Updated [DATE] 9:18:49 AM" at bounding box center [1212, 311] width 246 height 35
click at [911, 231] on div "USR_Users_Current_State" at bounding box center [918, 226] width 119 height 13
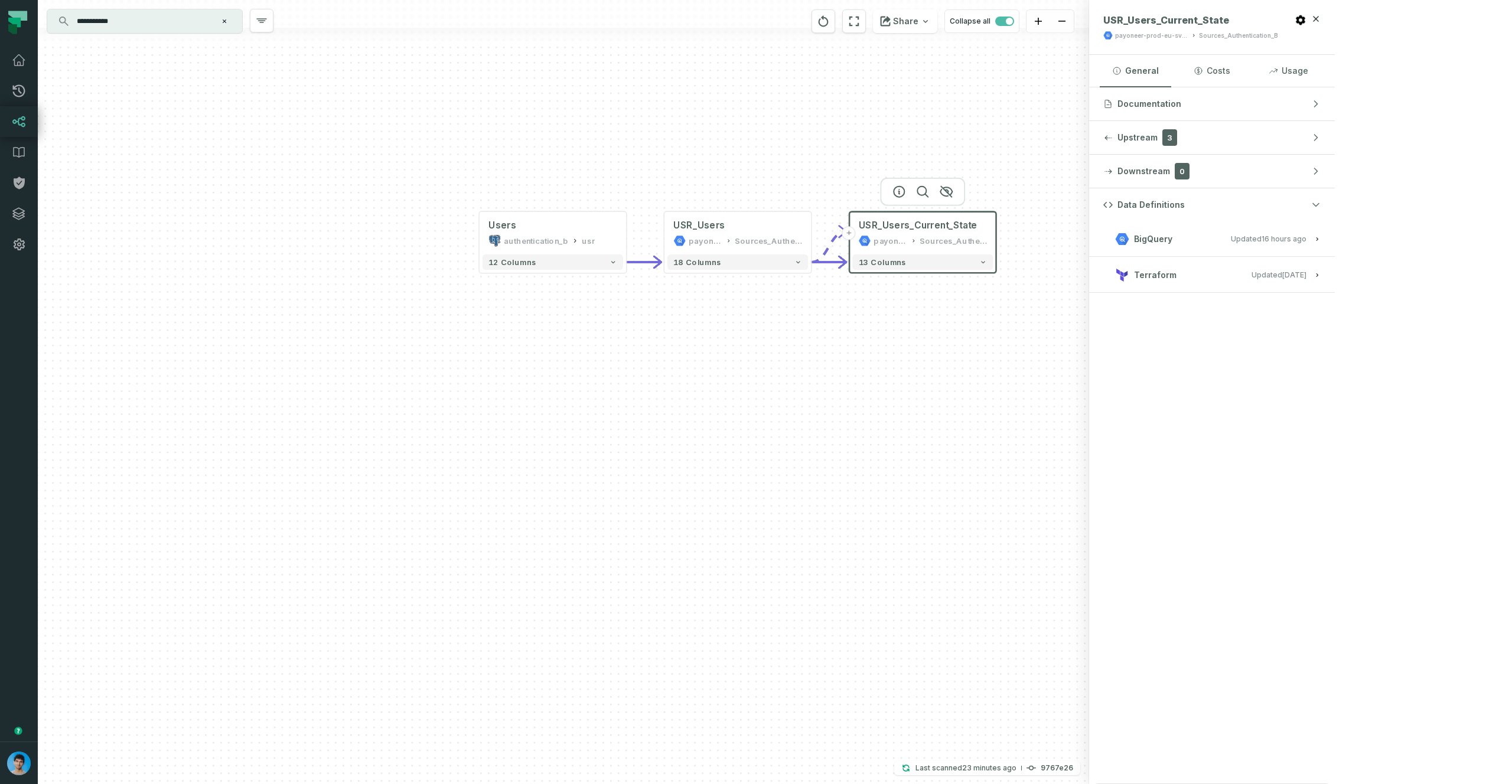
click at [1321, 278] on button "Terraform Updated [DATE] 9:18:49 AM" at bounding box center [1212, 275] width 217 height 16
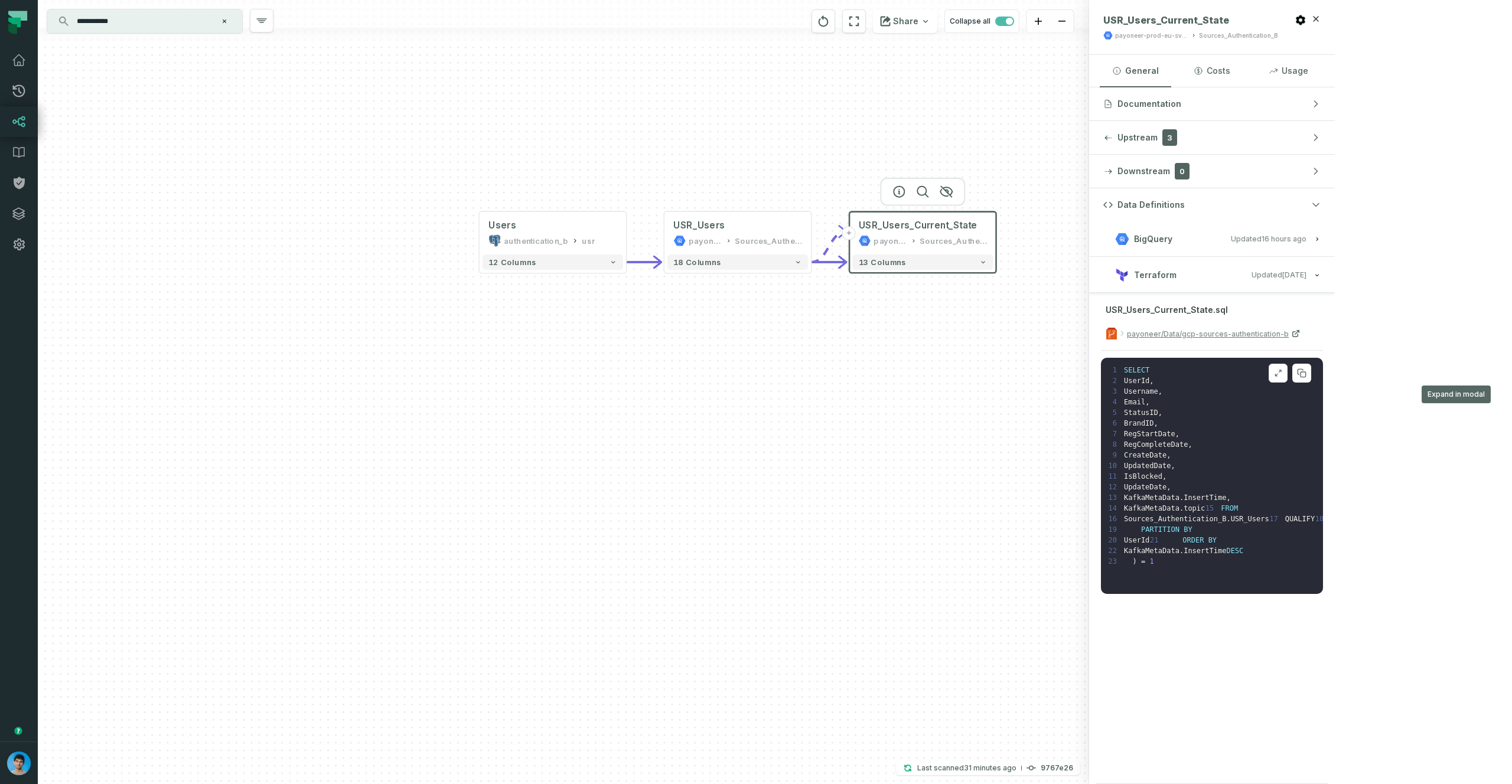
click at [1282, 374] on icon at bounding box center [1278, 373] width 8 height 9
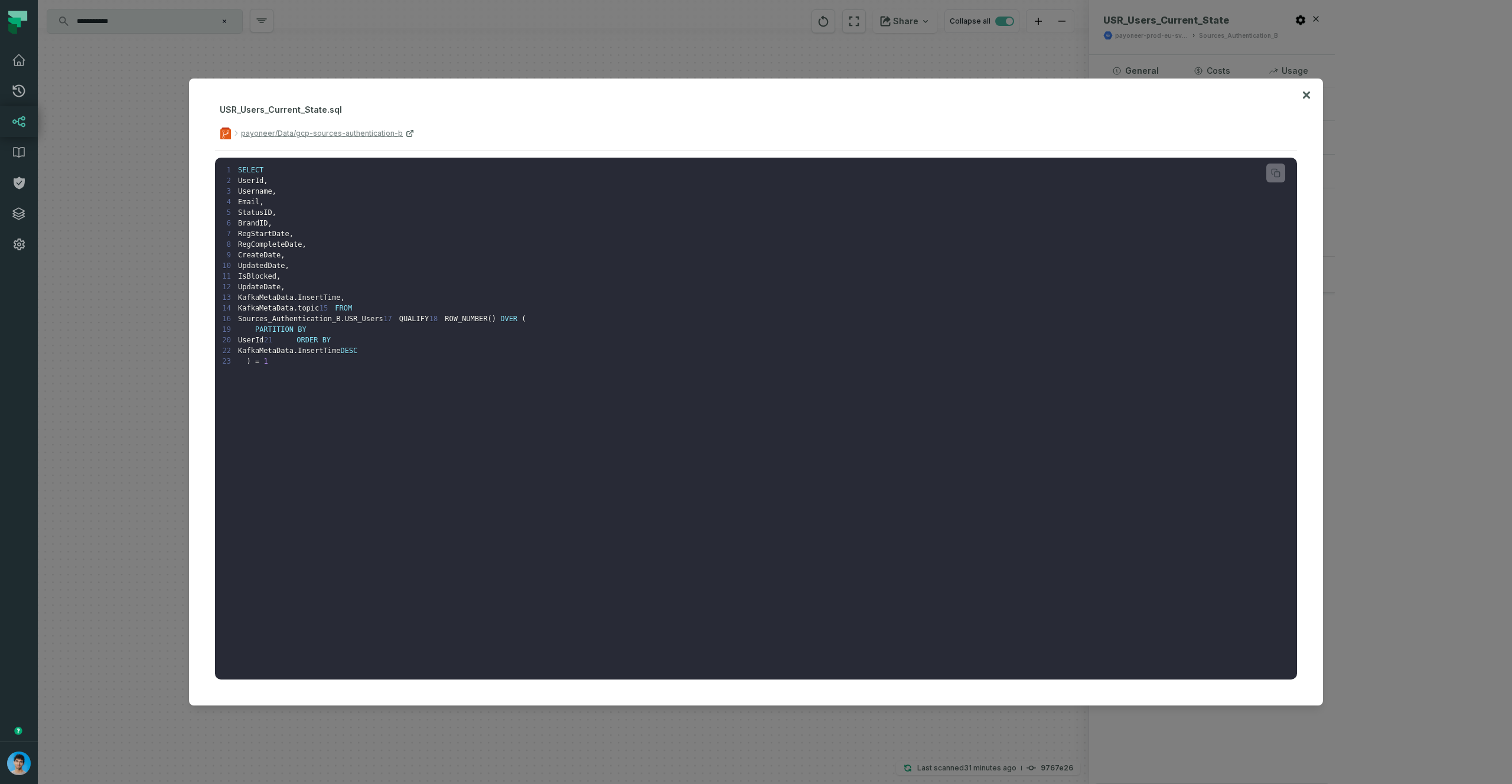
click at [1389, 652] on div at bounding box center [756, 392] width 1512 height 784
